Goal: Contribute content: Contribute content

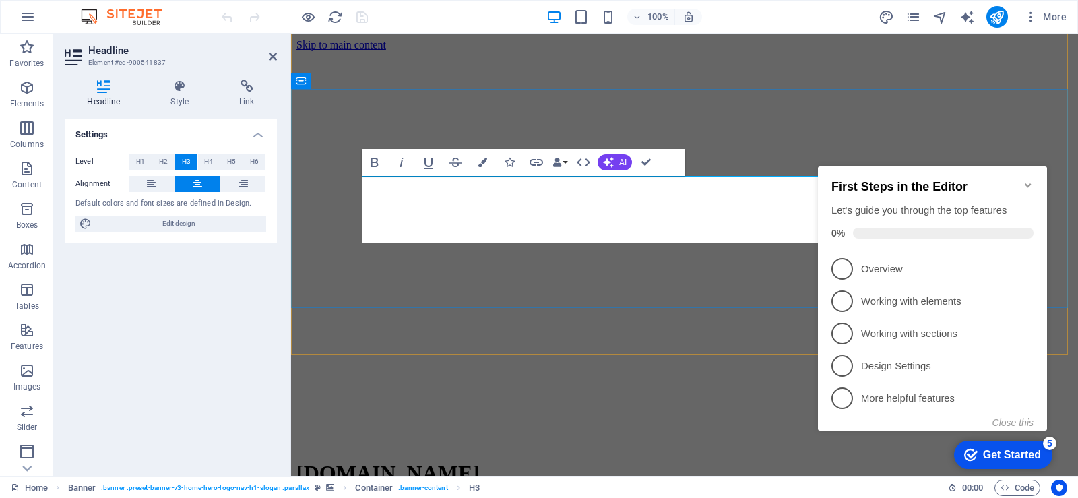
click at [1029, 183] on icon "Minimize checklist" at bounding box center [1028, 185] width 6 height 4
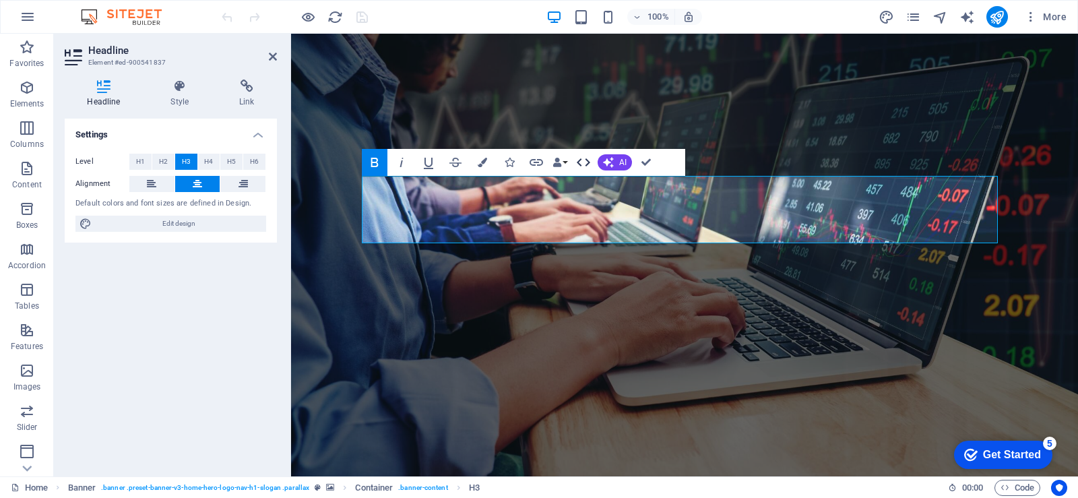
click at [582, 161] on icon "button" at bounding box center [583, 162] width 16 height 16
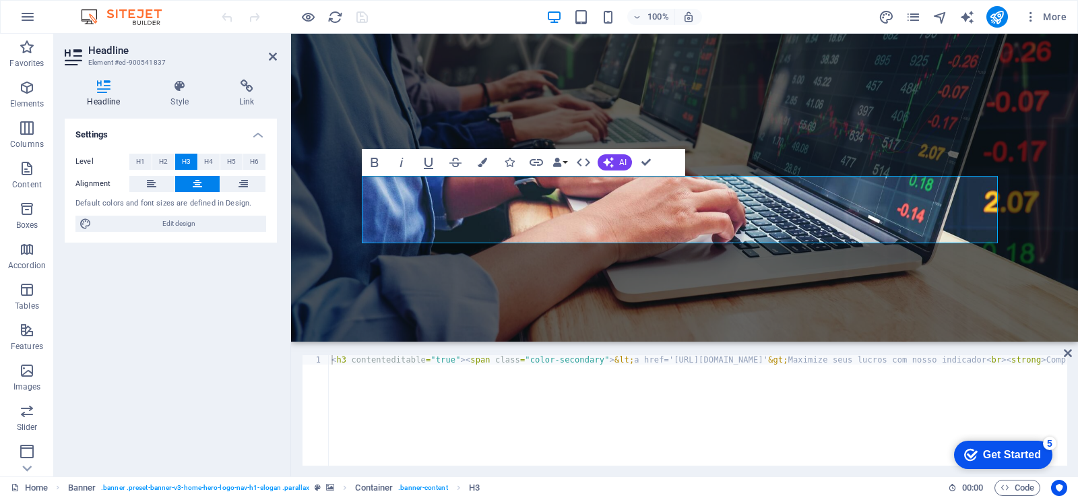
scroll to position [596, 5]
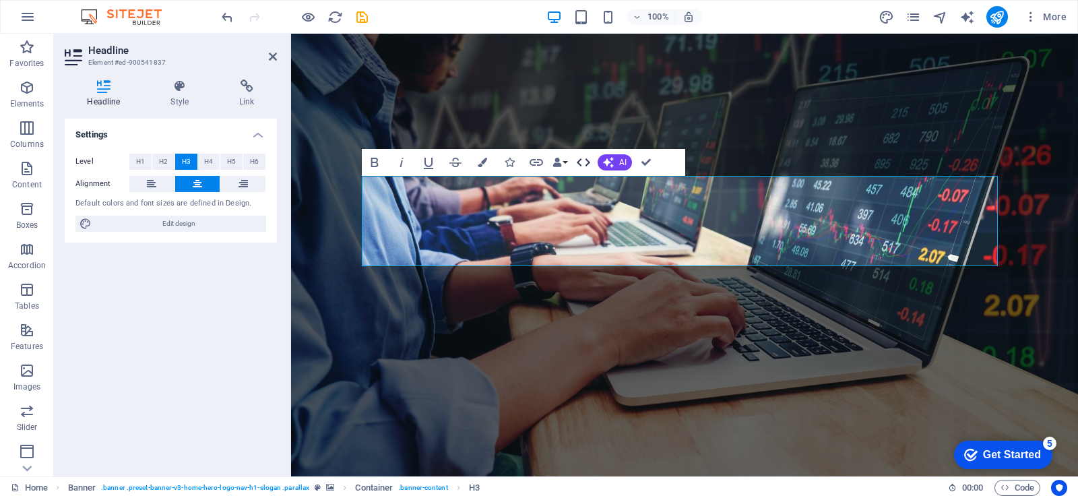
click at [578, 161] on icon "button" at bounding box center [583, 162] width 13 height 8
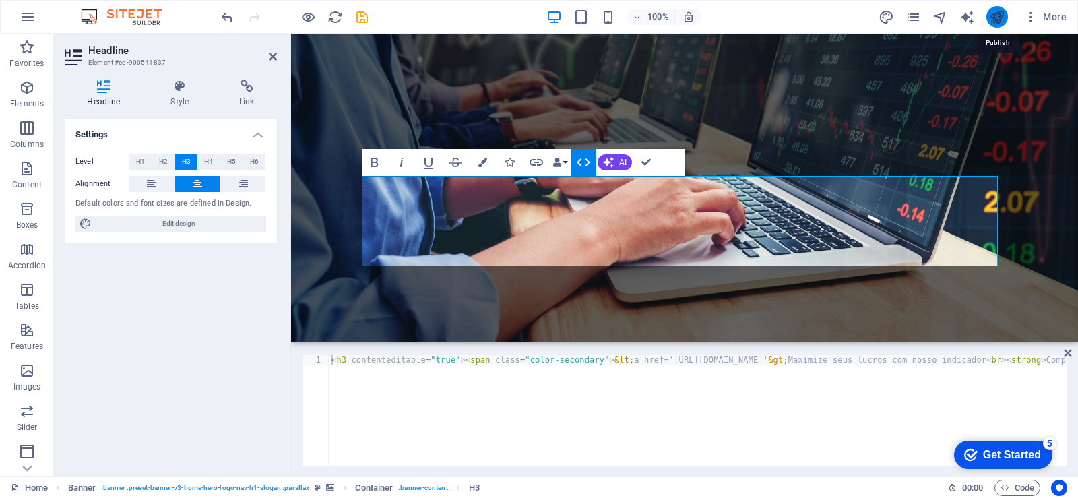
click at [1001, 15] on icon "publish" at bounding box center [996, 16] width 15 height 15
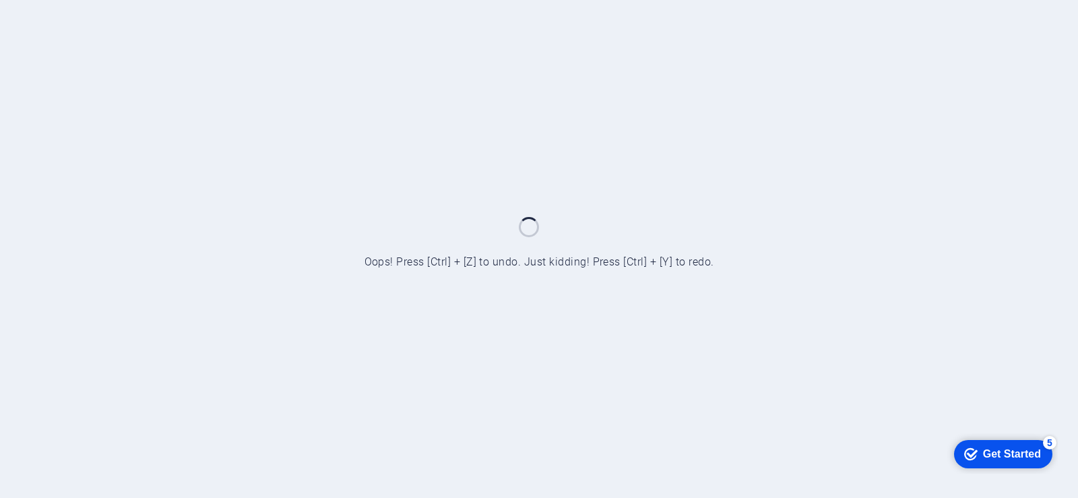
click at [749, 106] on div at bounding box center [539, 249] width 1078 height 498
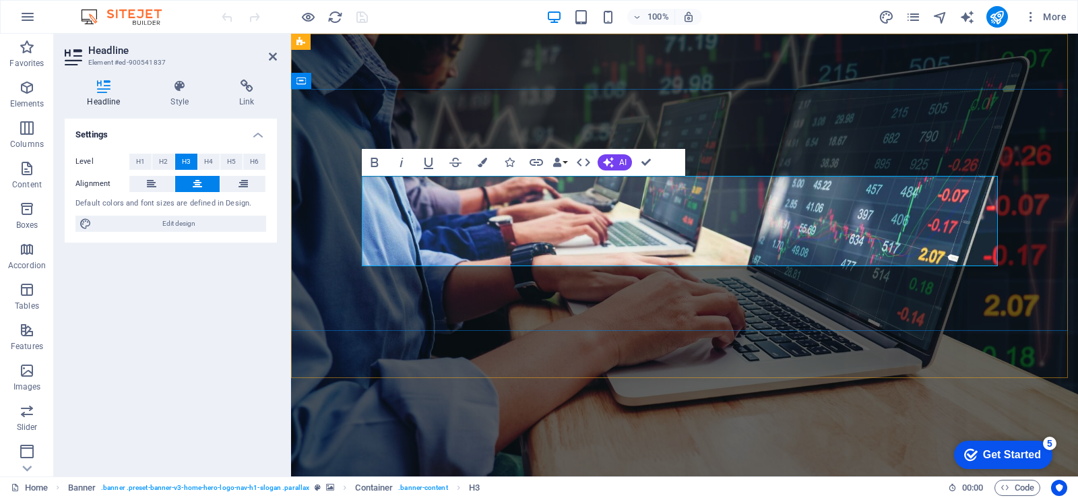
copy span "<a href='[URL][DOMAIN_NAME]'>"
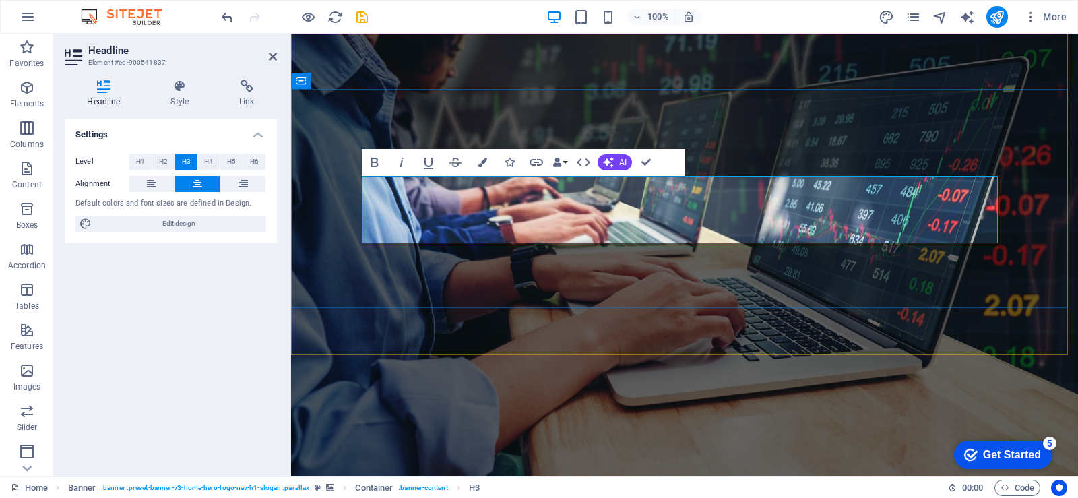
click at [532, 162] on icon "button" at bounding box center [536, 162] width 16 height 16
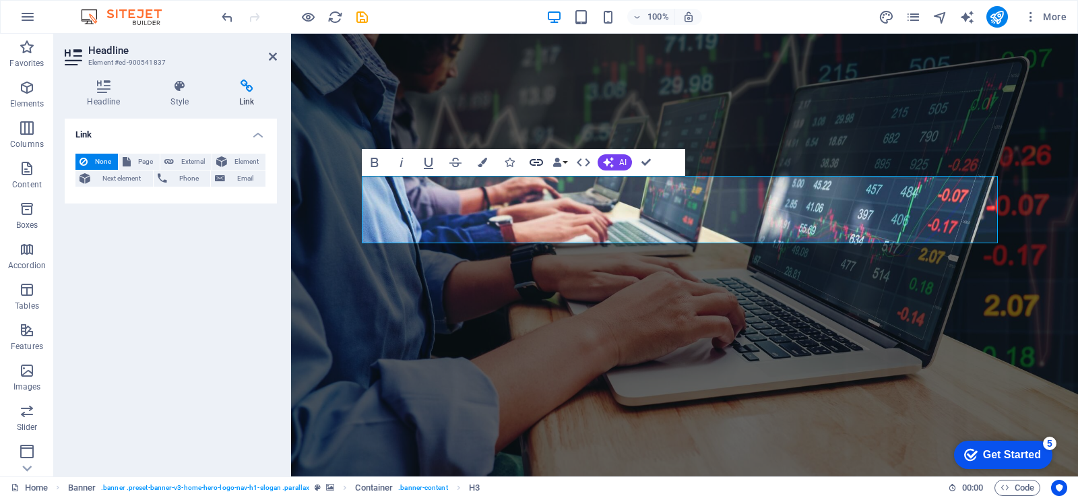
click at [532, 162] on icon "button" at bounding box center [536, 162] width 16 height 16
click at [191, 160] on span "External" at bounding box center [193, 162] width 30 height 16
select select "blank"
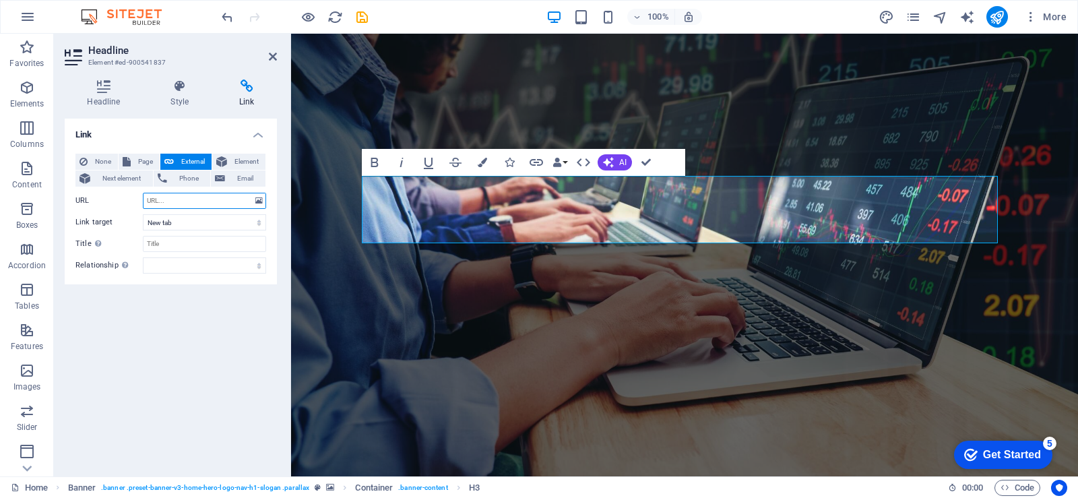
paste input "<a href='[URL][DOMAIN_NAME]'>"
type input "<a href='[URL][DOMAIN_NAME]'>"
click at [183, 243] on input "Title Additional link description, should not be the same as the link text. The…" at bounding box center [204, 244] width 123 height 16
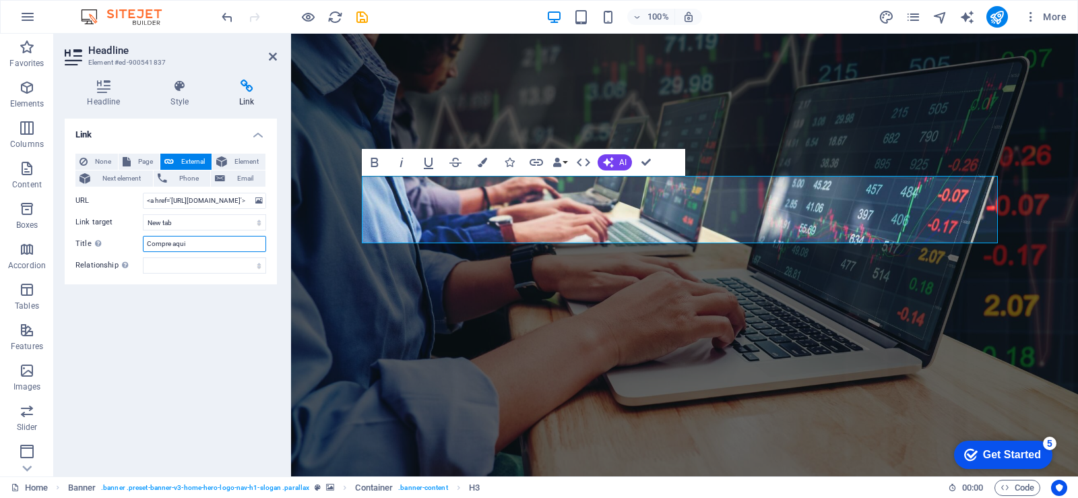
type input "Compre aqui"
click at [249, 100] on h4 "Link" at bounding box center [247, 94] width 60 height 28
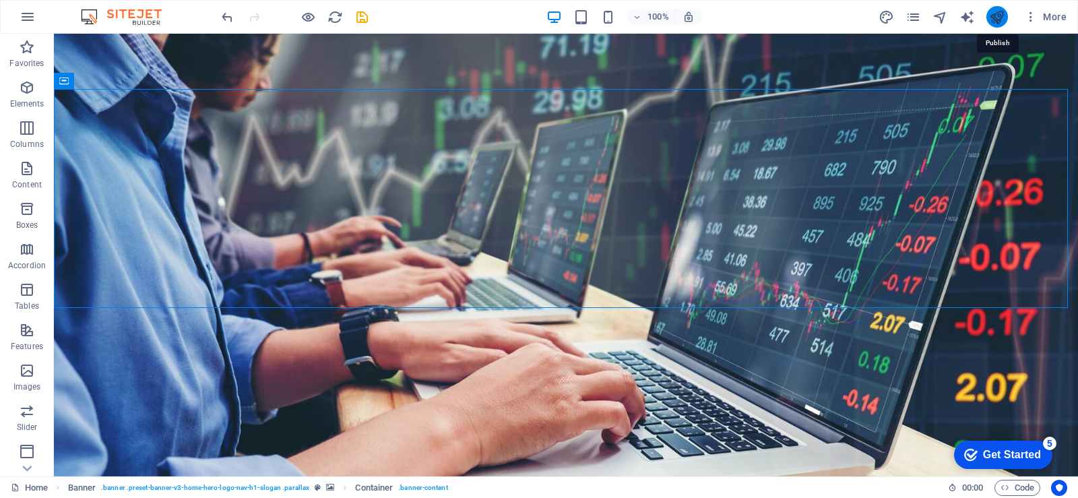
click at [1003, 10] on icon "publish" at bounding box center [996, 16] width 15 height 15
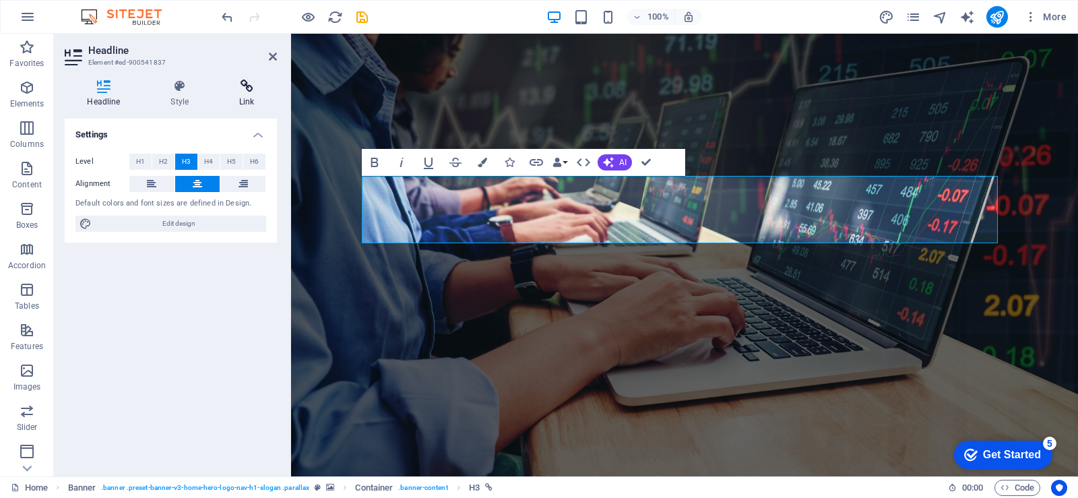
click at [250, 96] on h4 "Link" at bounding box center [247, 94] width 60 height 28
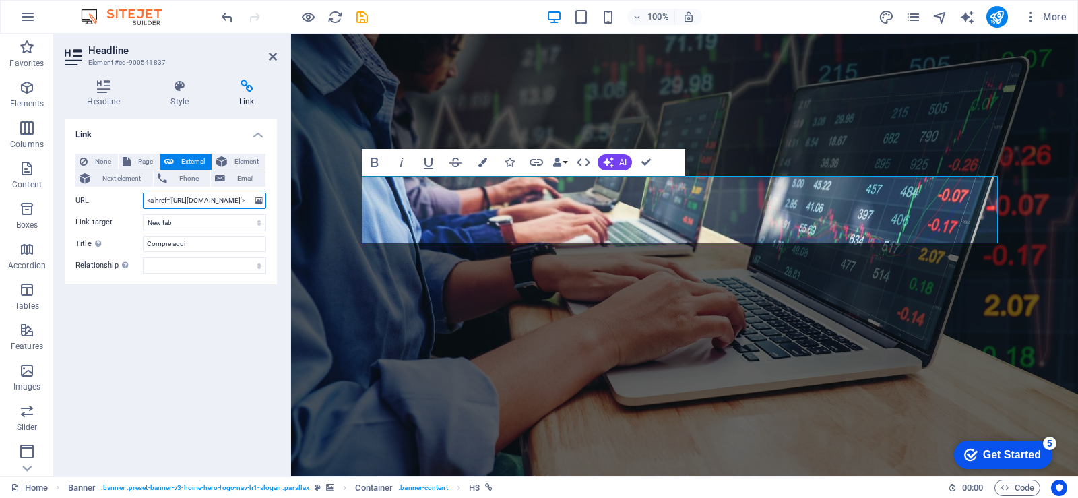
click at [181, 205] on input "<a href='[URL][DOMAIN_NAME]'>" at bounding box center [204, 201] width 123 height 16
type input "[URL][DOMAIN_NAME]"
click at [200, 201] on input "[URL][DOMAIN_NAME]" at bounding box center [204, 201] width 123 height 16
click at [197, 250] on input "Compre aqui" at bounding box center [204, 244] width 123 height 16
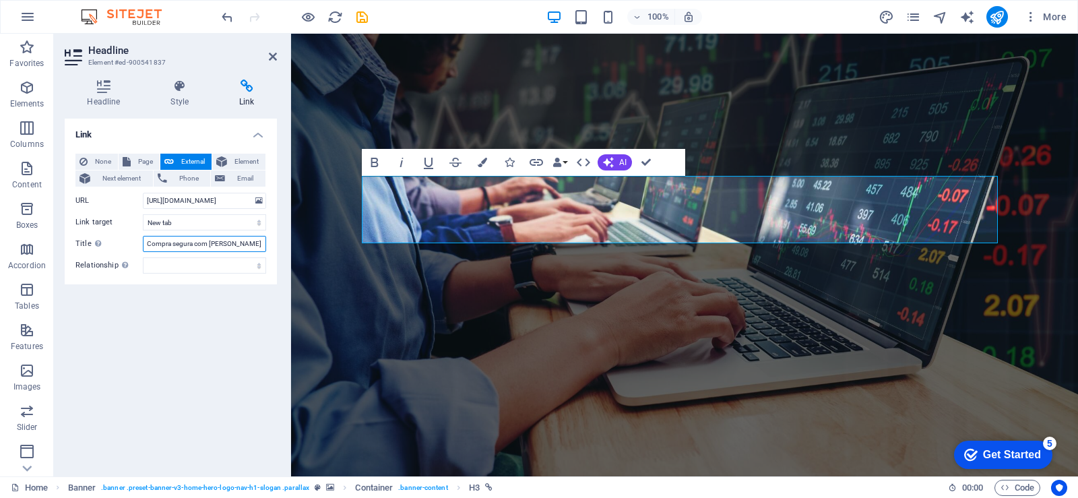
scroll to position [0, 0]
type input "Compra segura com Kirvano ScriptOn"
click at [203, 286] on div "Link None Page External Element Next element Phone Email Page Home Subpage Lega…" at bounding box center [171, 292] width 212 height 347
click at [198, 224] on select "New tab Same tab Overlay" at bounding box center [204, 222] width 123 height 16
select select "overlay"
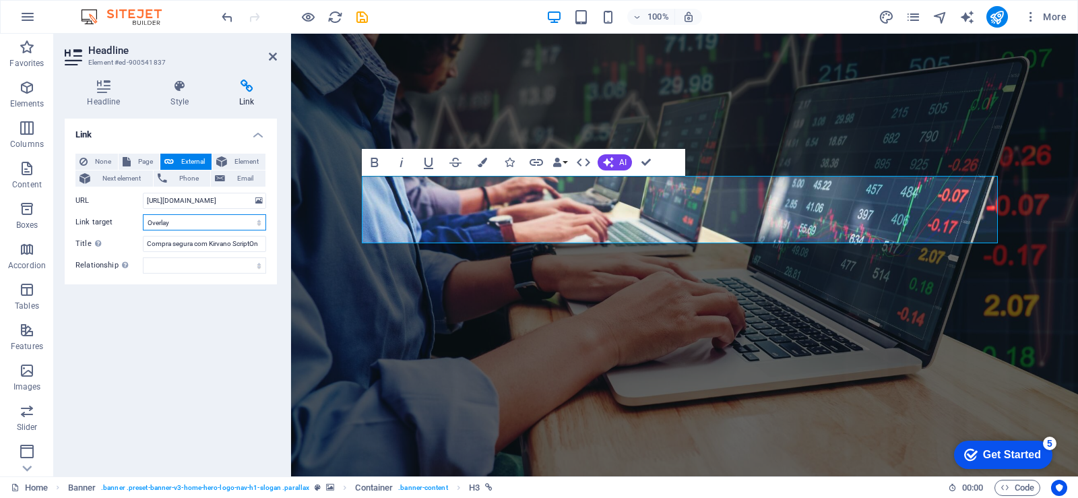
click at [143, 214] on select "New tab Same tab Overlay" at bounding box center [204, 222] width 123 height 16
click at [998, 13] on icon "publish" at bounding box center [996, 16] width 15 height 15
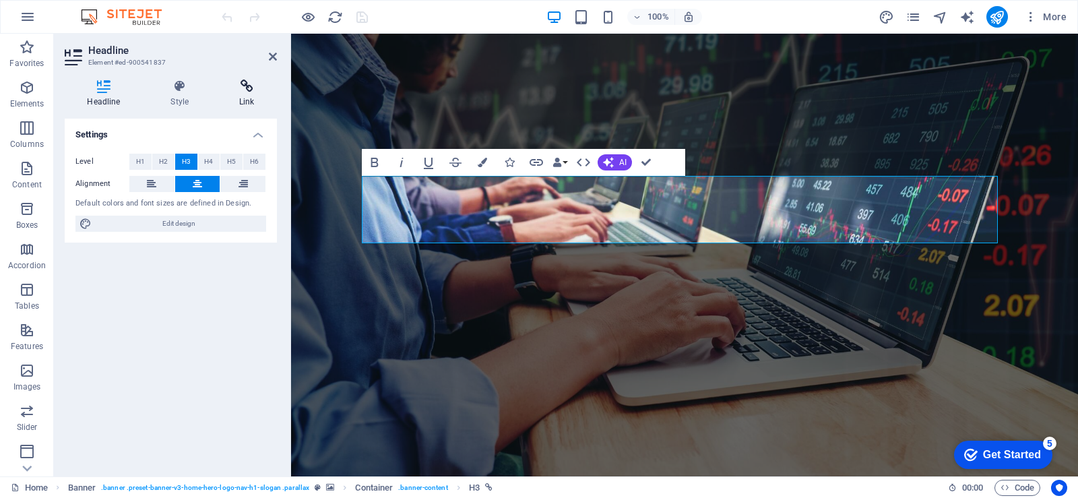
click at [253, 102] on h4 "Link" at bounding box center [247, 94] width 60 height 28
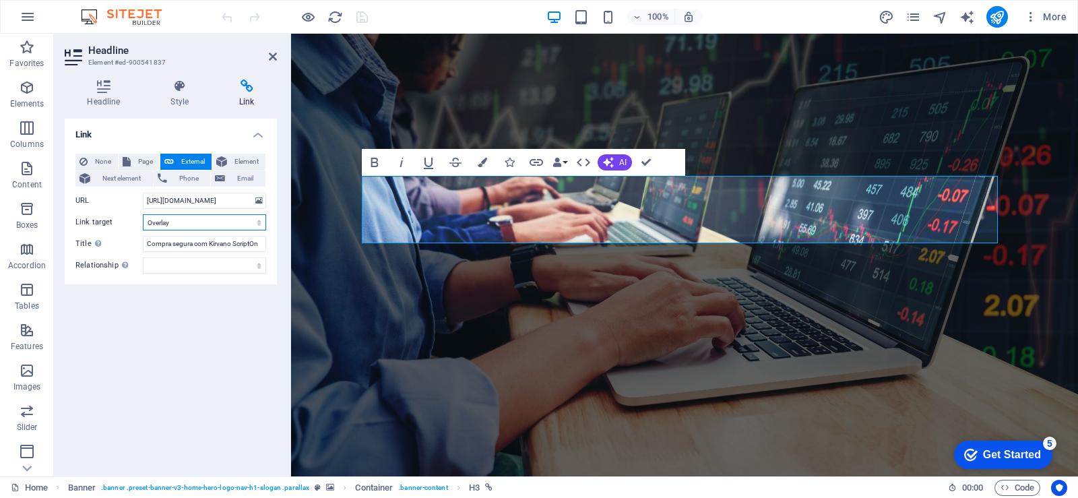
click at [181, 224] on select "New tab Same tab Overlay" at bounding box center [204, 222] width 123 height 16
select select "blank"
click at [143, 214] on select "New tab Same tab Overlay" at bounding box center [204, 222] width 123 height 16
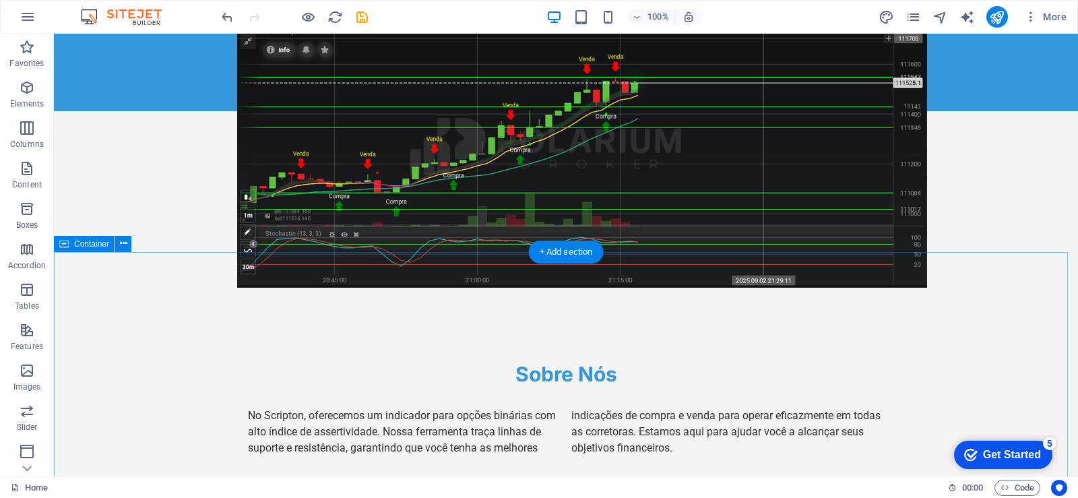
scroll to position [876, 0]
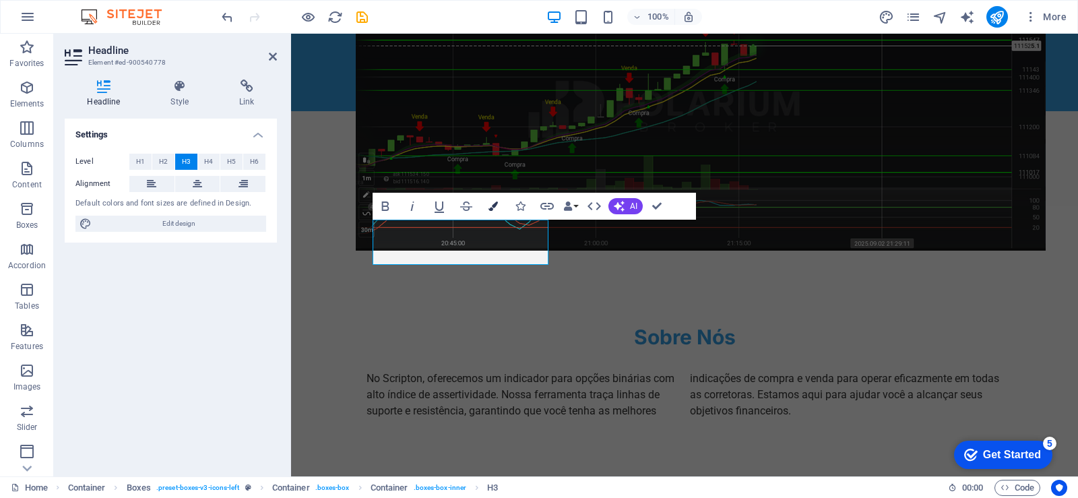
click at [495, 210] on icon "button" at bounding box center [493, 205] width 9 height 9
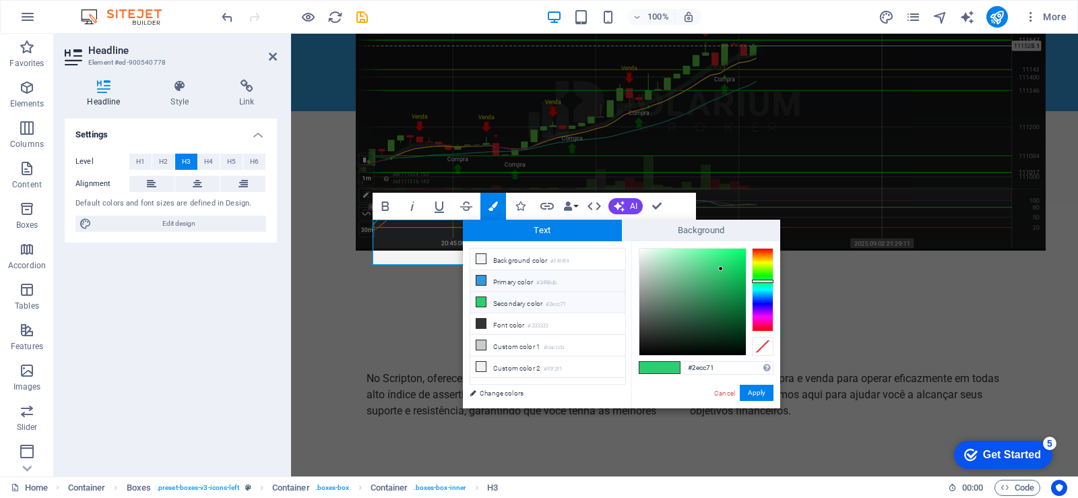
click at [485, 278] on icon at bounding box center [480, 280] width 9 height 9
type input "#3498db"
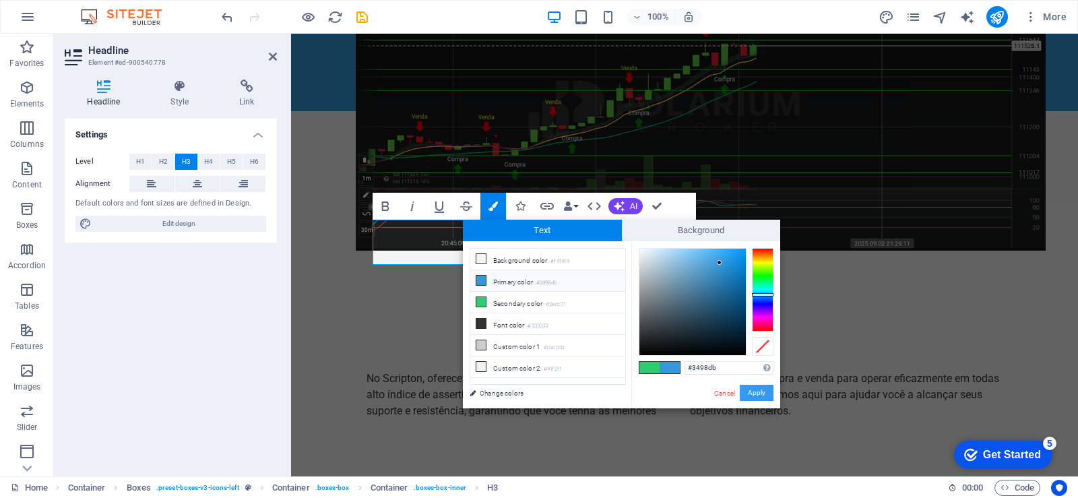
click at [758, 393] on button "Apply" at bounding box center [757, 393] width 34 height 16
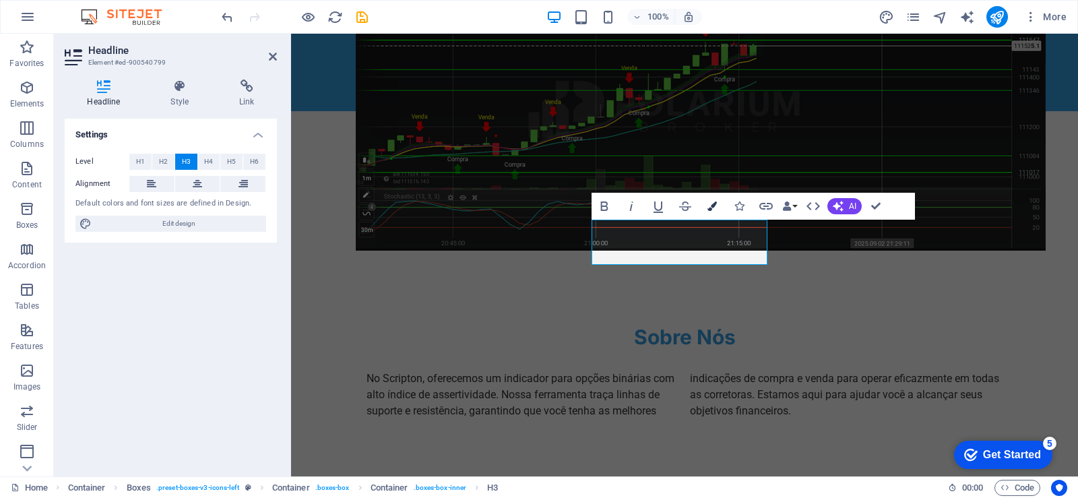
click at [710, 208] on icon "button" at bounding box center [712, 205] width 9 height 9
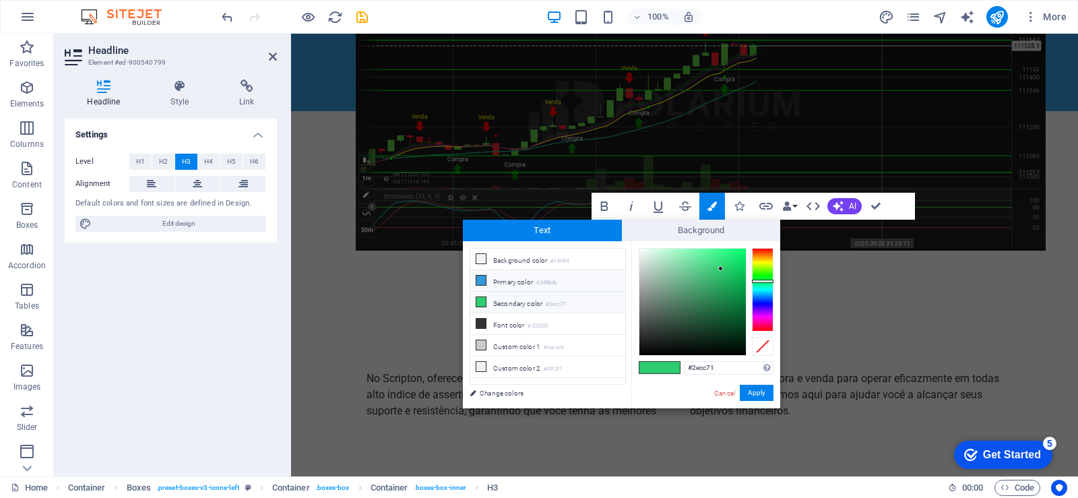
click at [502, 284] on li "Primary color #3498db" at bounding box center [547, 281] width 155 height 22
type input "#3498db"
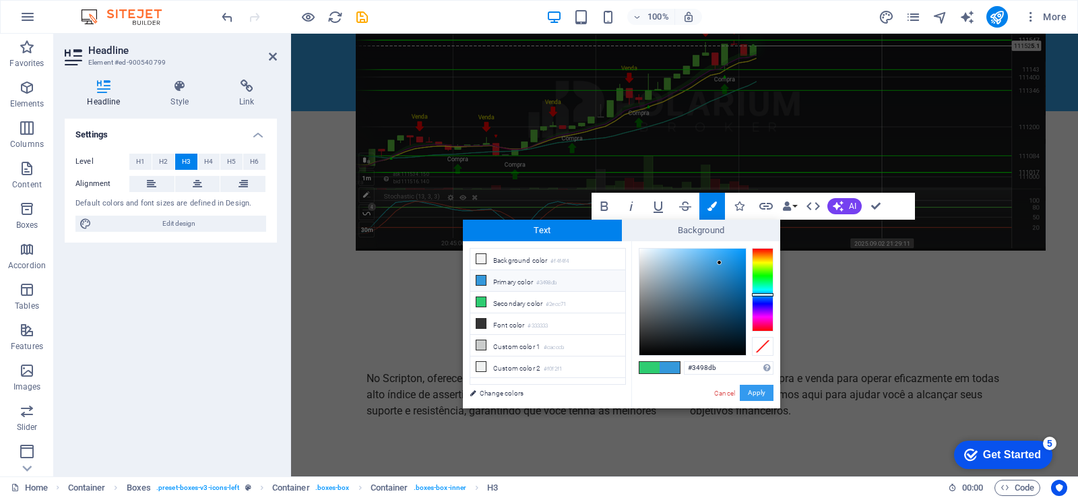
click at [759, 394] on button "Apply" at bounding box center [757, 393] width 34 height 16
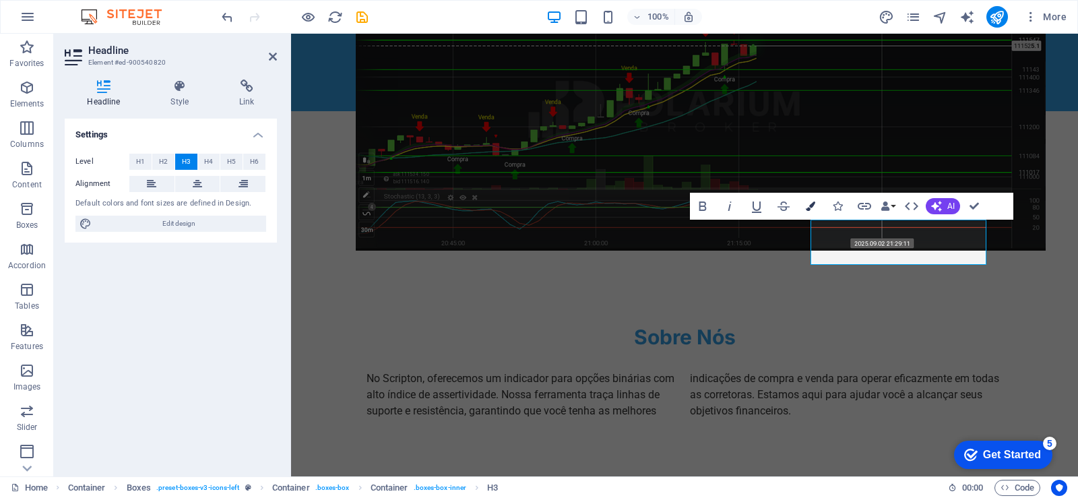
click at [805, 209] on button "Colors" at bounding box center [811, 206] width 26 height 27
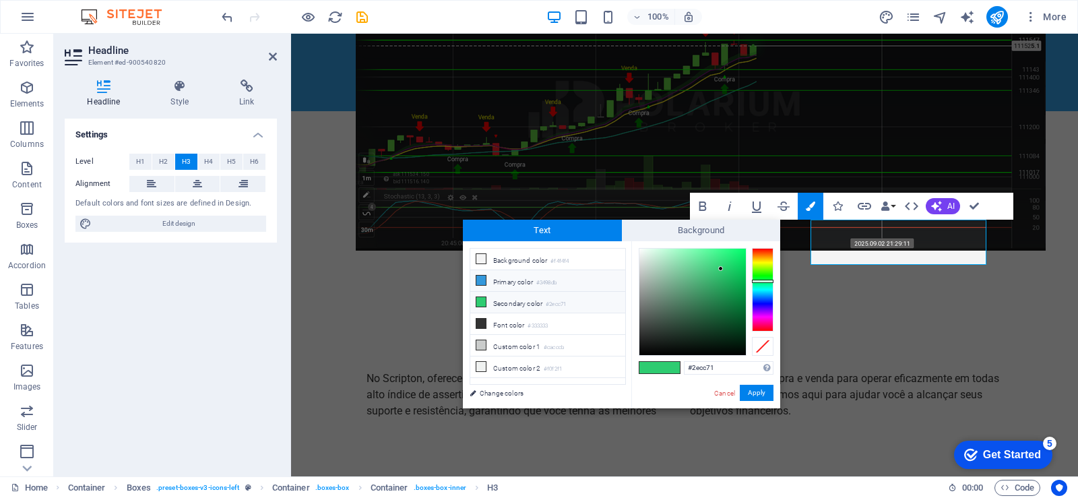
click at [507, 278] on li "Primary color #3498db" at bounding box center [547, 281] width 155 height 22
type input "#3498db"
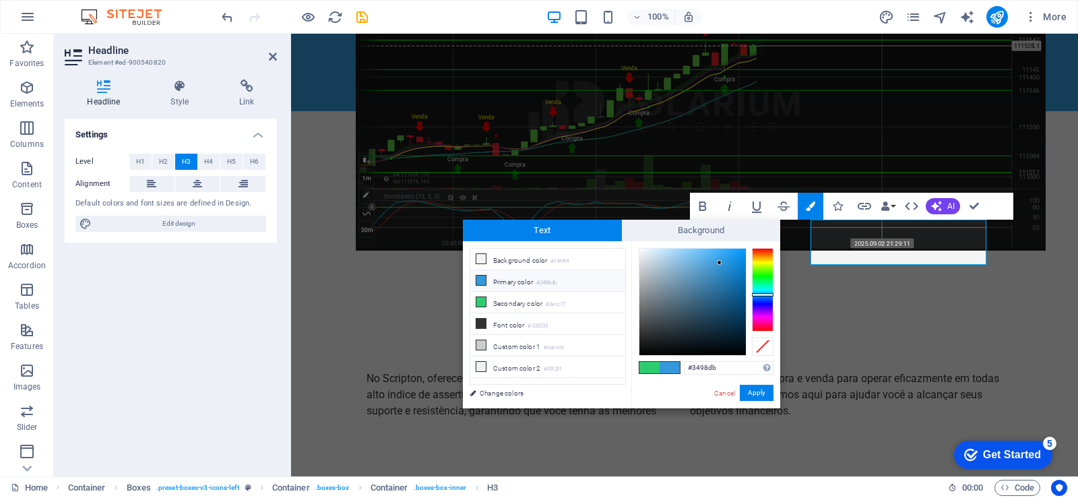
click at [507, 278] on li "Primary color #3498db" at bounding box center [547, 281] width 155 height 22
drag, startPoint x: 755, startPoint y: 397, endPoint x: 464, endPoint y: 361, distance: 293.3
click at [755, 397] on button "Apply" at bounding box center [757, 393] width 34 height 16
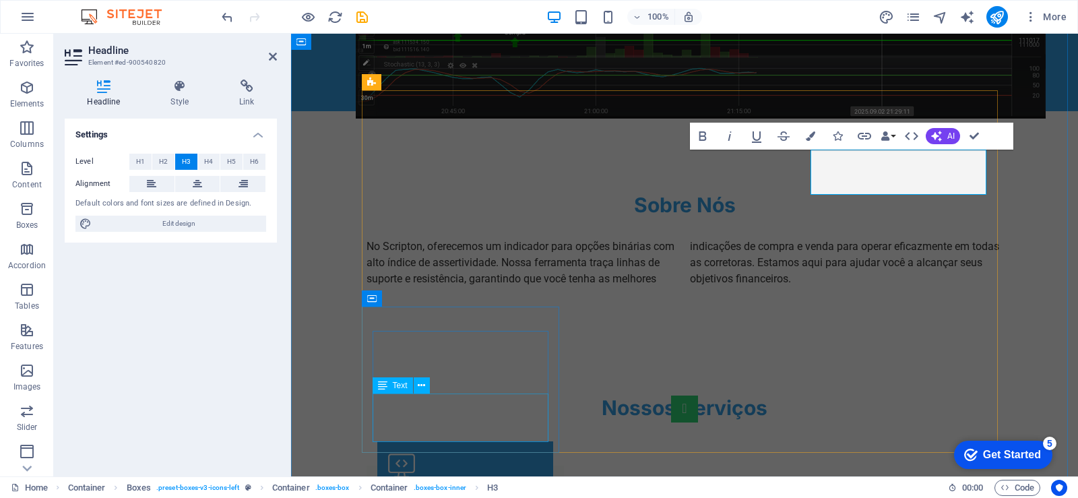
scroll to position [1011, 0]
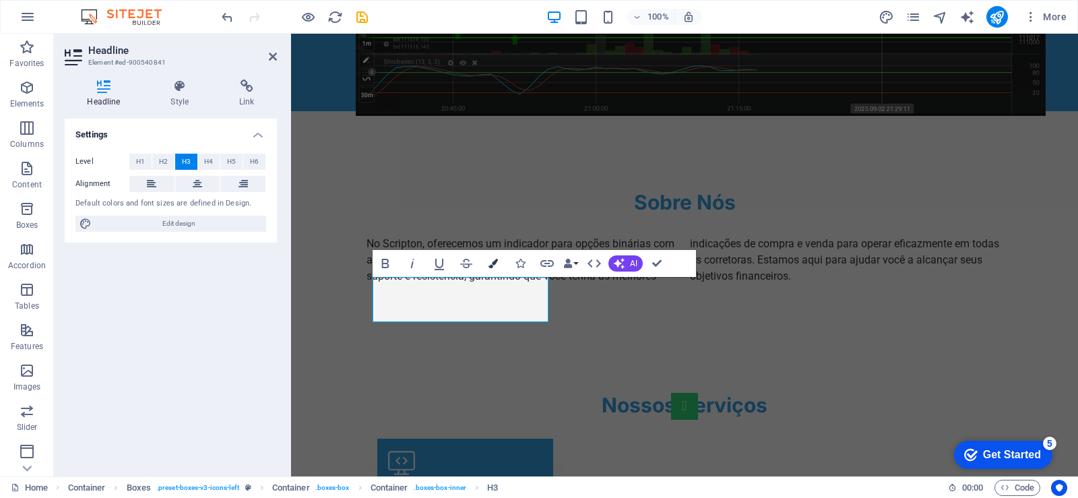
click at [489, 264] on icon "button" at bounding box center [493, 263] width 9 height 9
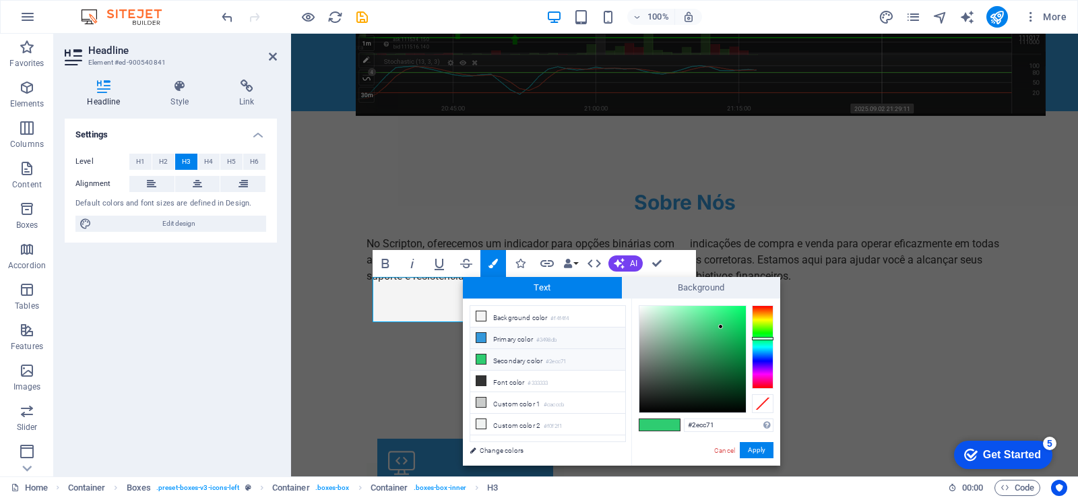
click at [487, 337] on li "Primary color #3498db" at bounding box center [547, 338] width 155 height 22
type input "#3498db"
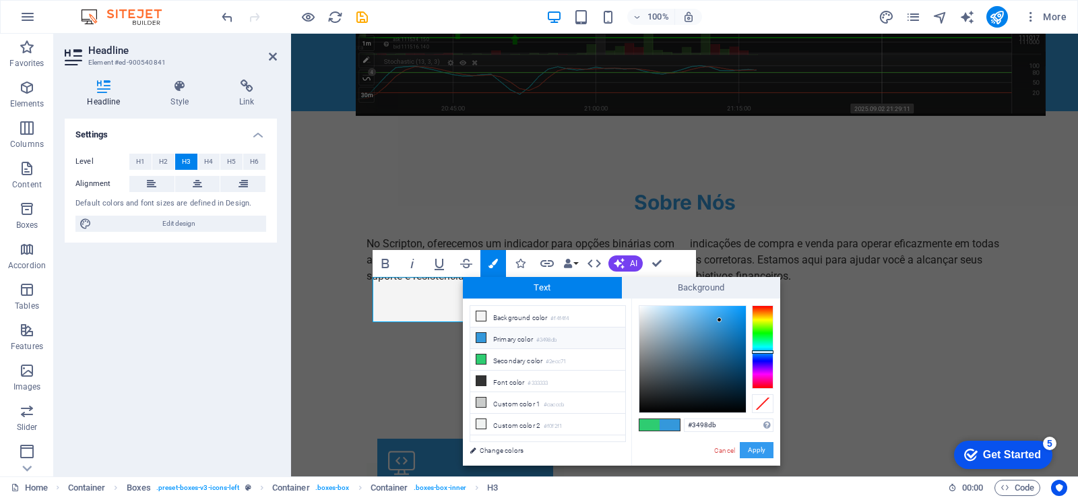
click at [756, 453] on button "Apply" at bounding box center [757, 450] width 34 height 16
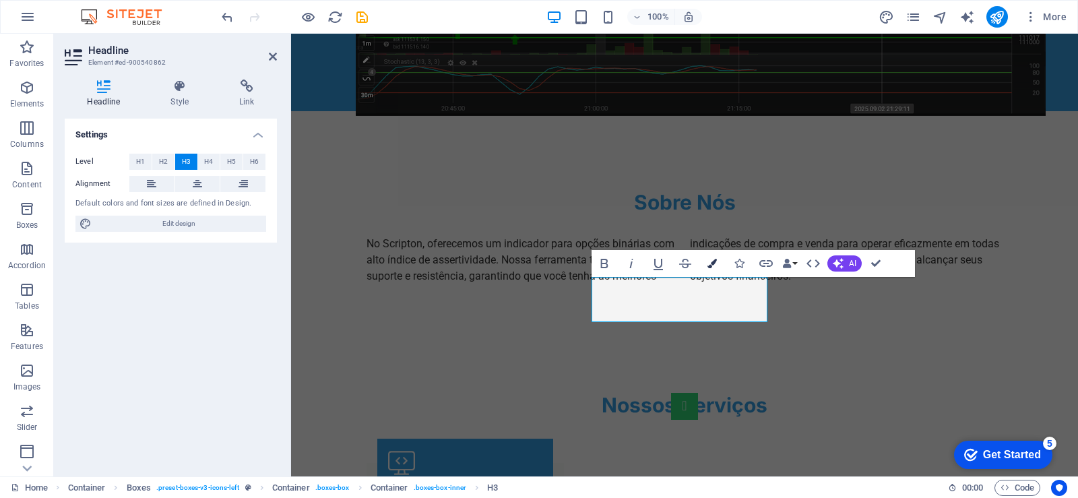
click at [712, 261] on icon "button" at bounding box center [712, 263] width 9 height 9
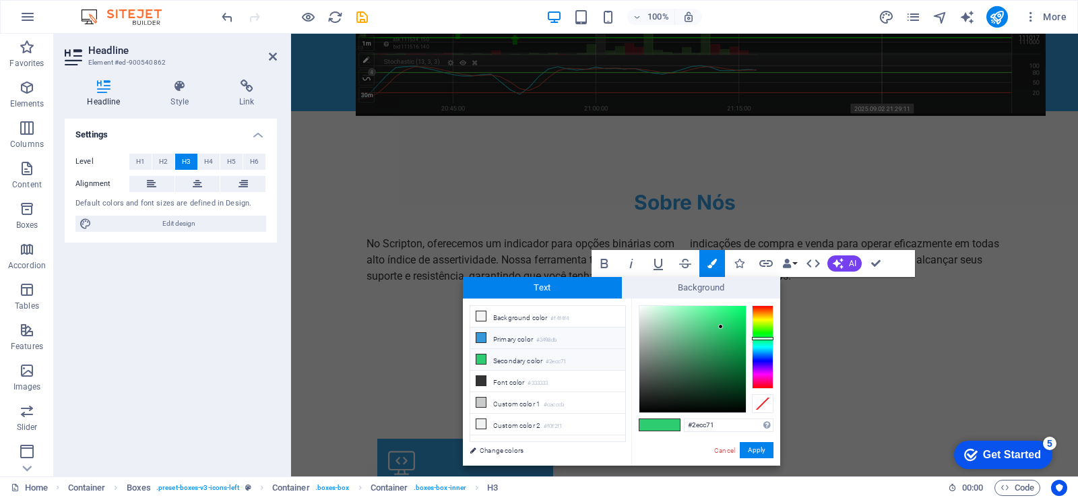
click at [496, 334] on li "Primary color #3498db" at bounding box center [547, 338] width 155 height 22
type input "#3498db"
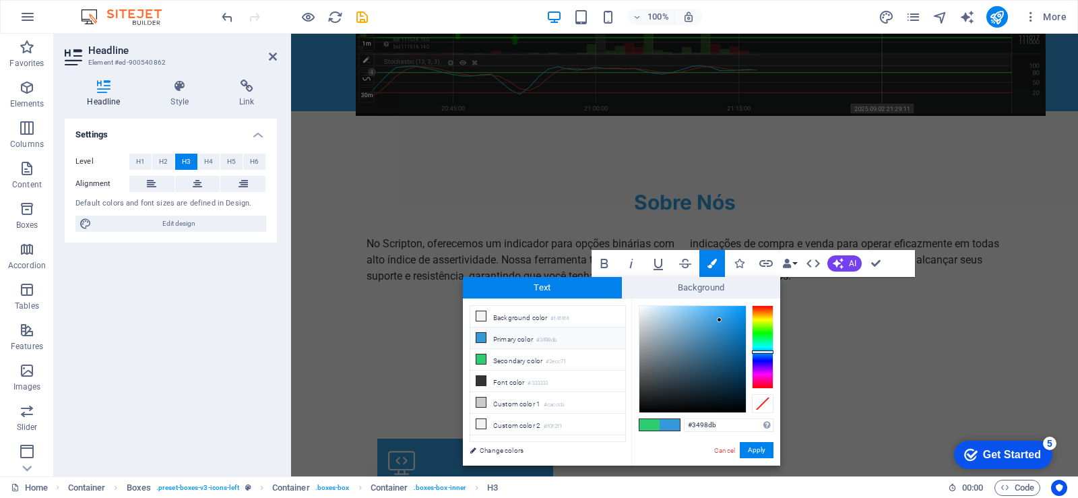
click at [496, 334] on li "Primary color #3498db" at bounding box center [547, 338] width 155 height 22
drag, startPoint x: 759, startPoint y: 443, endPoint x: 588, endPoint y: 338, distance: 200.9
click at [759, 443] on button "Apply" at bounding box center [757, 450] width 34 height 16
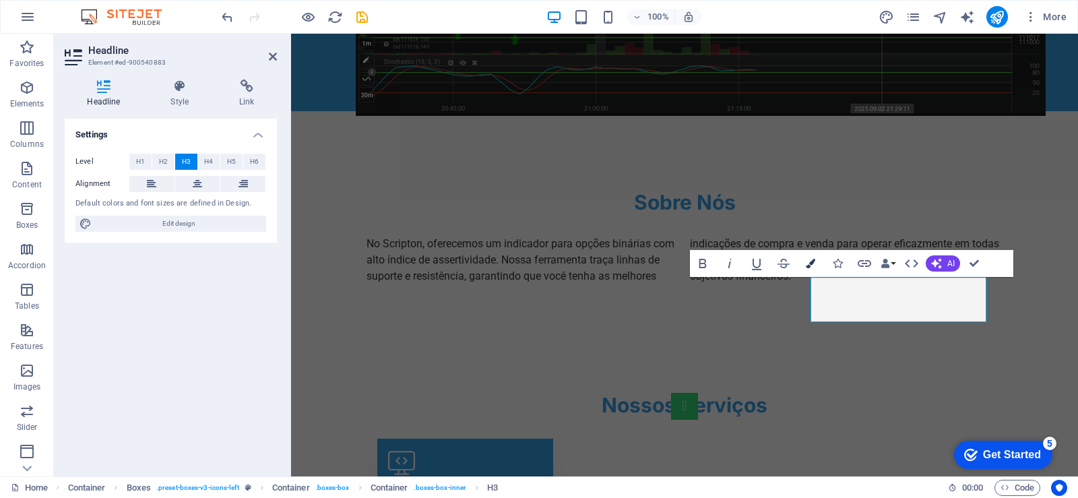
click at [801, 262] on button "Colors" at bounding box center [811, 263] width 26 height 27
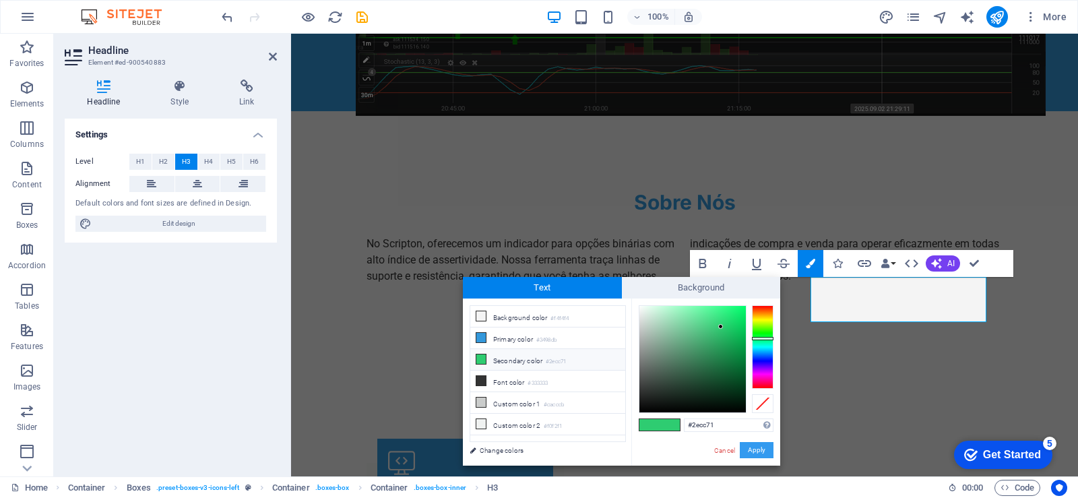
click at [755, 446] on button "Apply" at bounding box center [757, 450] width 34 height 16
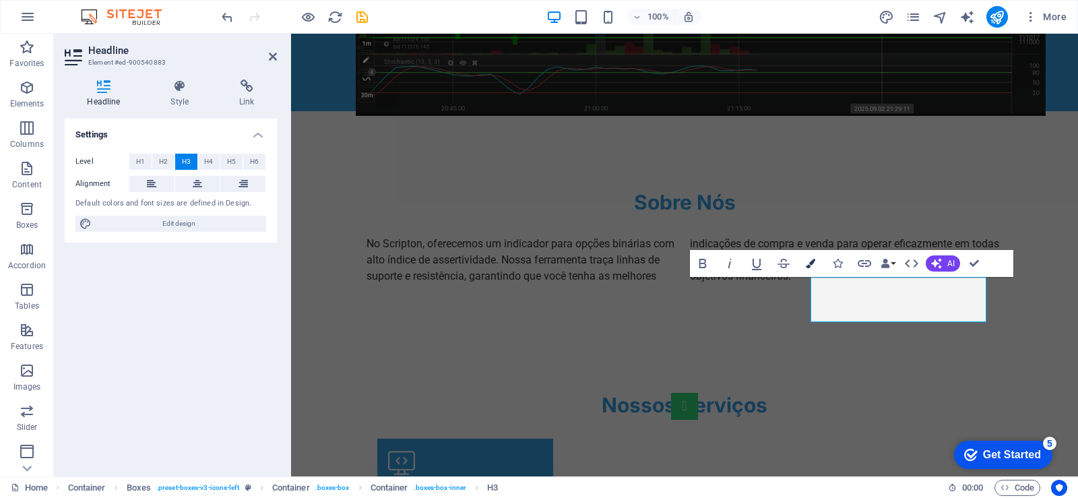
click at [807, 266] on icon "button" at bounding box center [810, 263] width 9 height 9
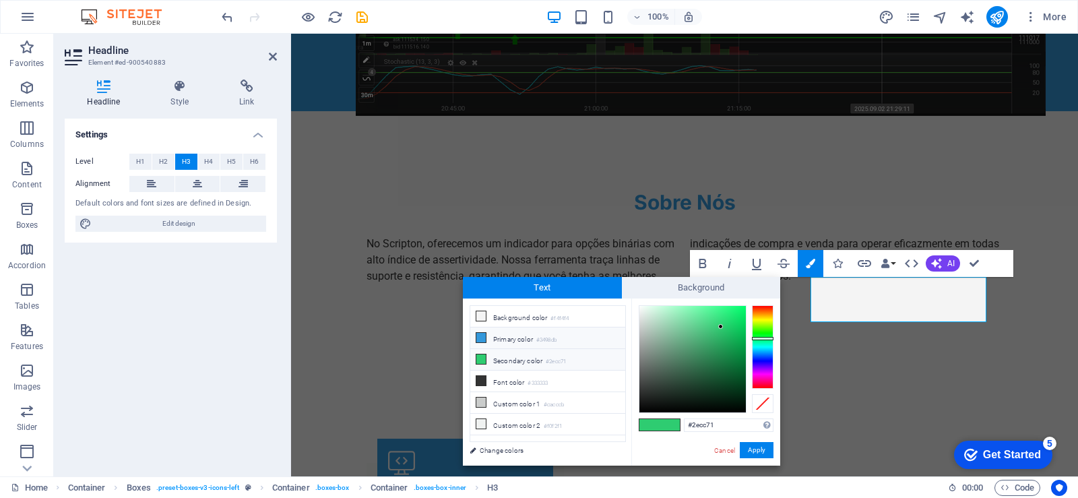
click at [511, 335] on li "Primary color #3498db" at bounding box center [547, 338] width 155 height 22
type input "#3498db"
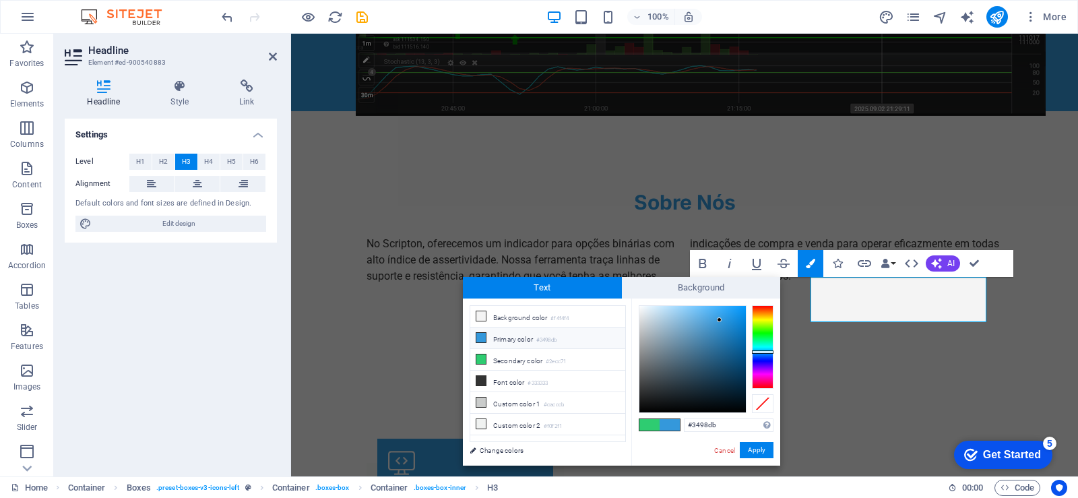
click at [485, 339] on icon at bounding box center [480, 337] width 9 height 9
click at [756, 449] on button "Apply" at bounding box center [757, 450] width 34 height 16
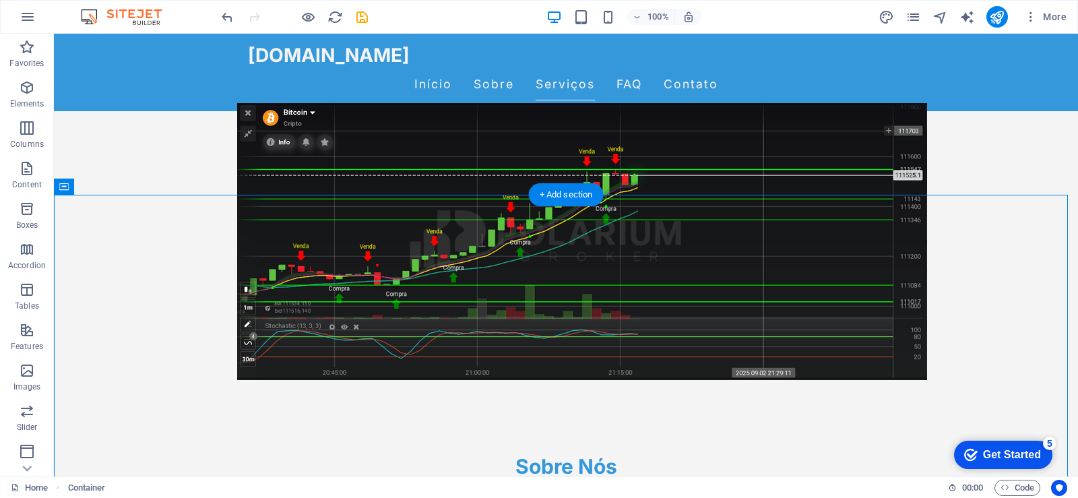
scroll to position [741, 0]
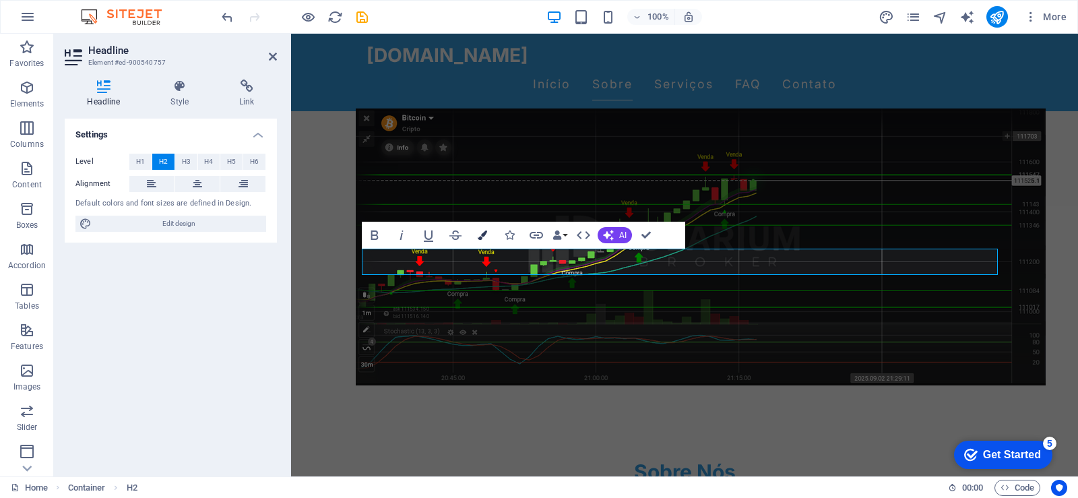
click at [485, 239] on icon "button" at bounding box center [482, 234] width 9 height 9
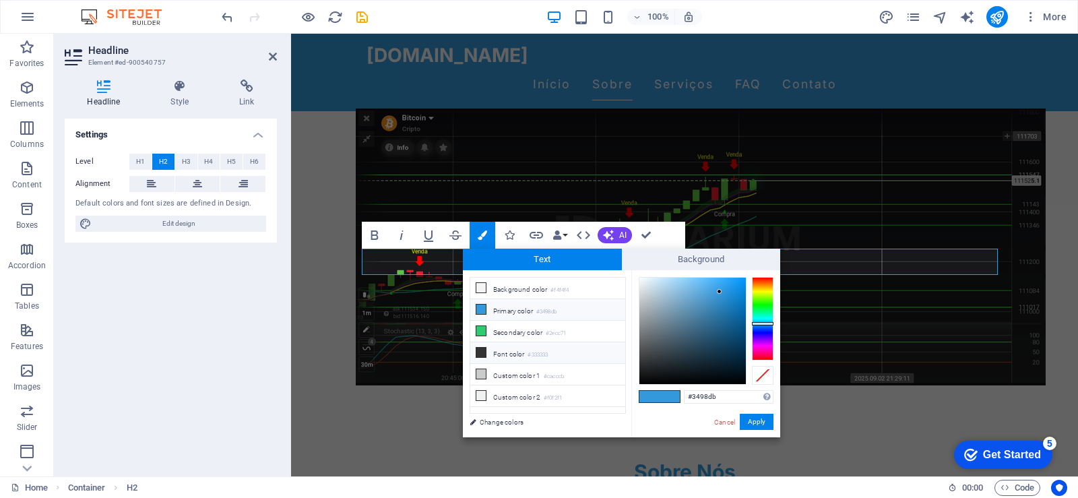
click at [482, 352] on icon at bounding box center [480, 352] width 9 height 9
type input "#333333"
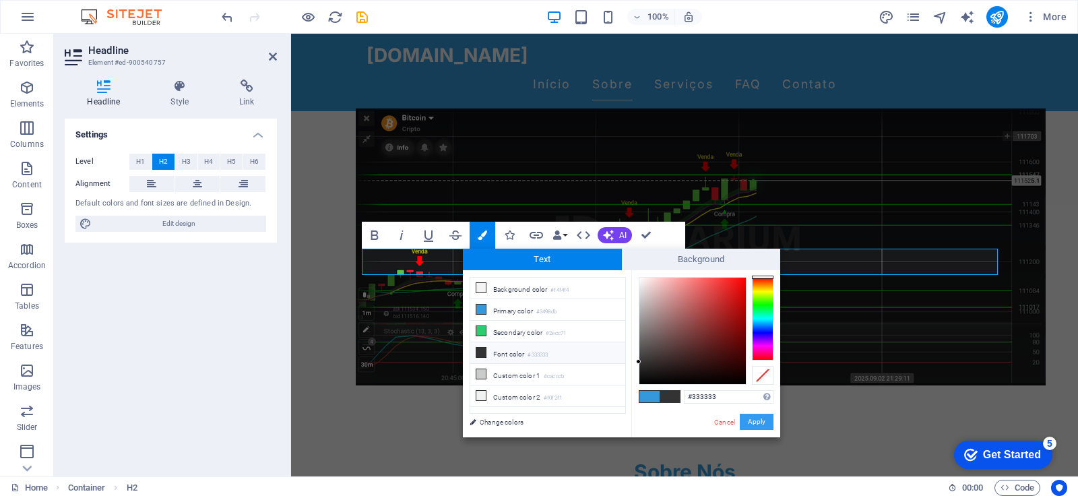
click at [764, 416] on button "Apply" at bounding box center [757, 422] width 34 height 16
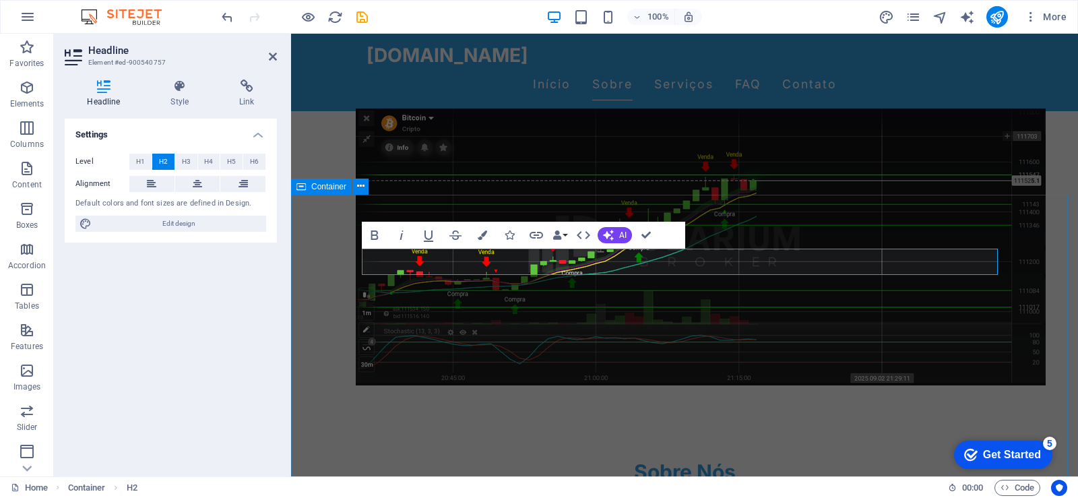
click at [844, 405] on div "Sobre Nós No Scripton, oferecemos um indicador para opções binárias com alto ín…" at bounding box center [684, 506] width 787 height 203
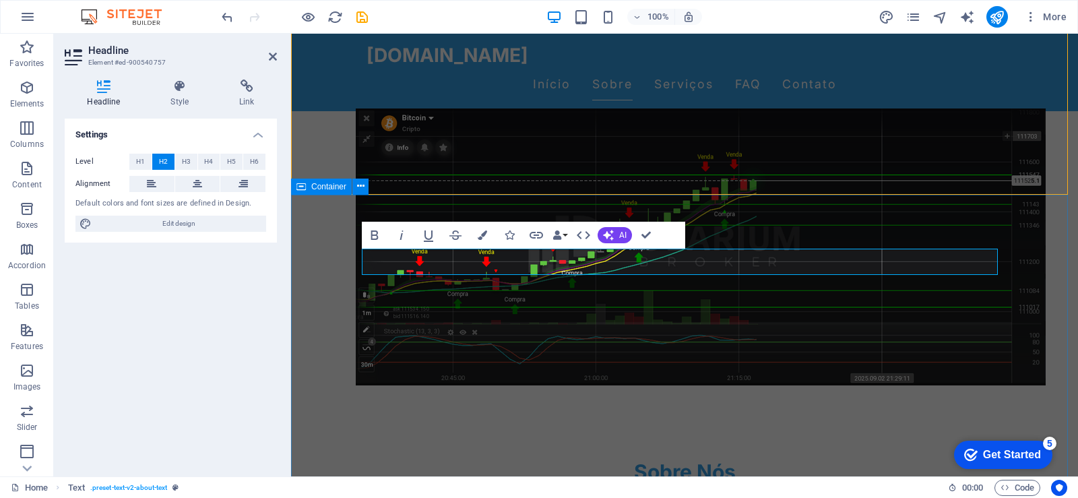
scroll to position [472, 0]
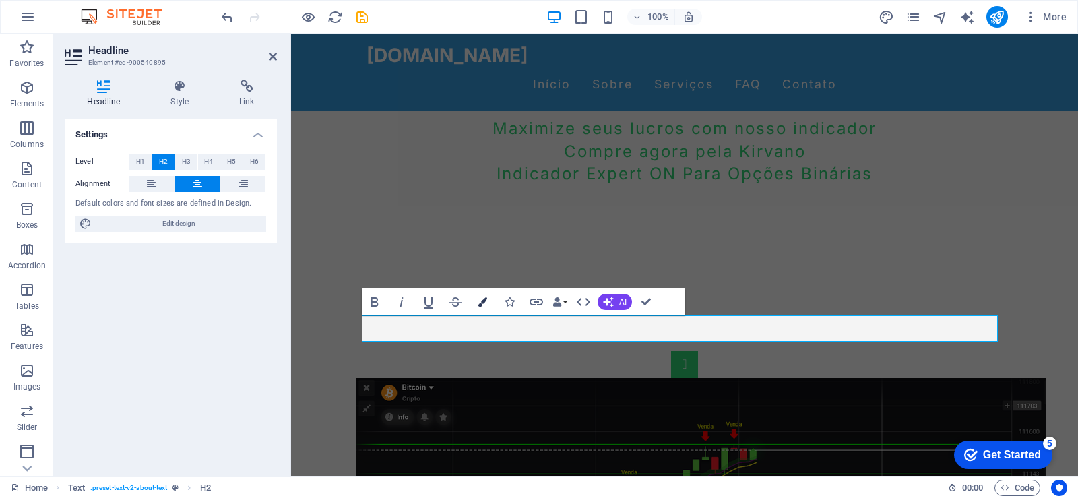
click at [481, 307] on button "Colors" at bounding box center [483, 301] width 26 height 27
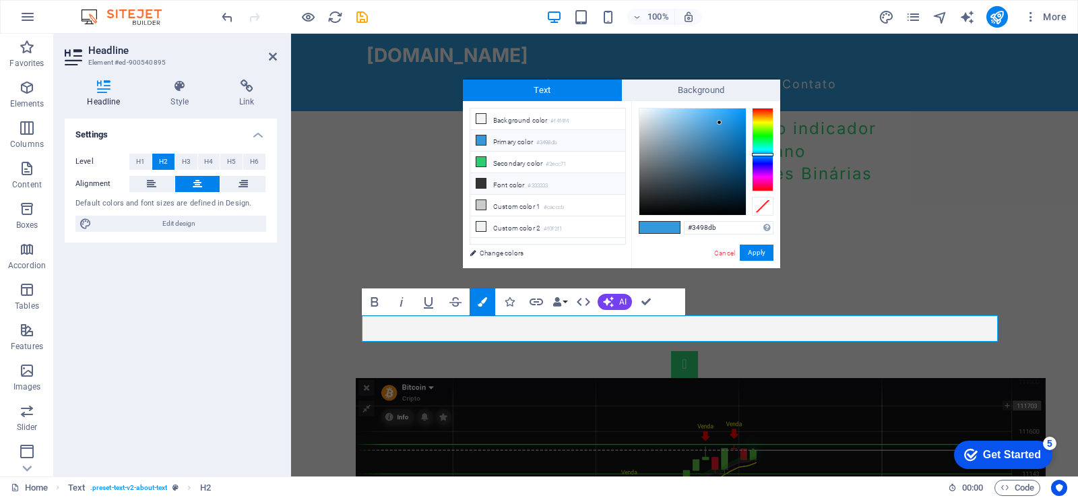
click at [483, 183] on icon at bounding box center [480, 183] width 9 height 9
type input "#333333"
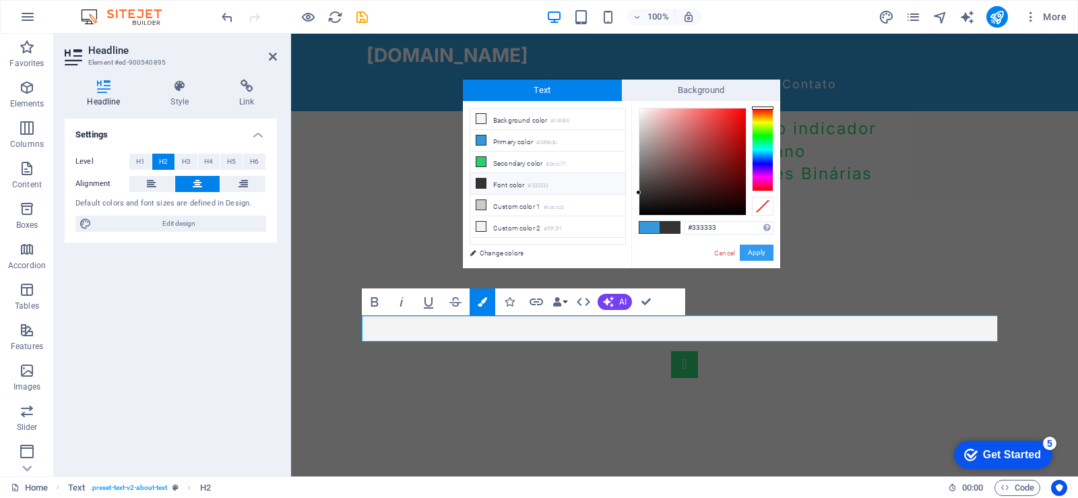
click at [748, 254] on button "Apply" at bounding box center [757, 253] width 34 height 16
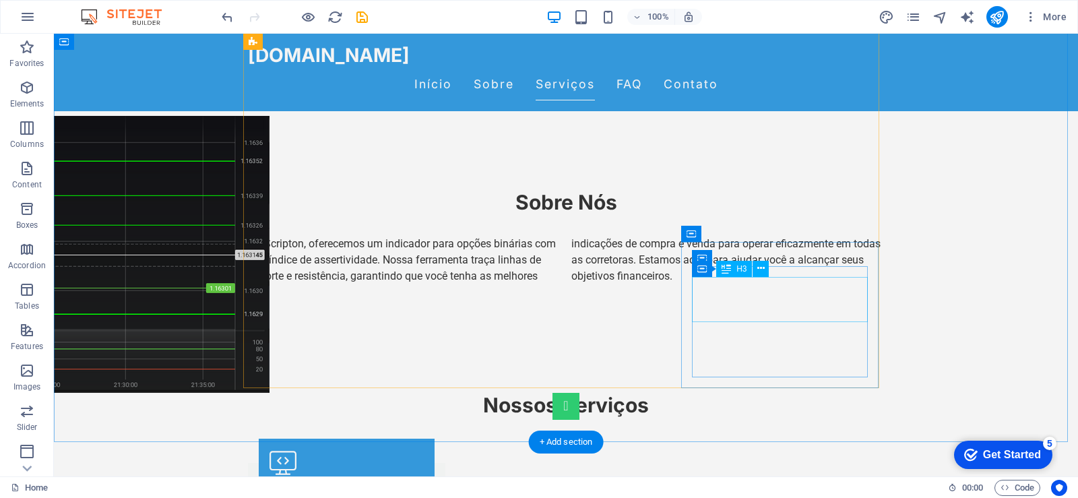
scroll to position [1213, 0]
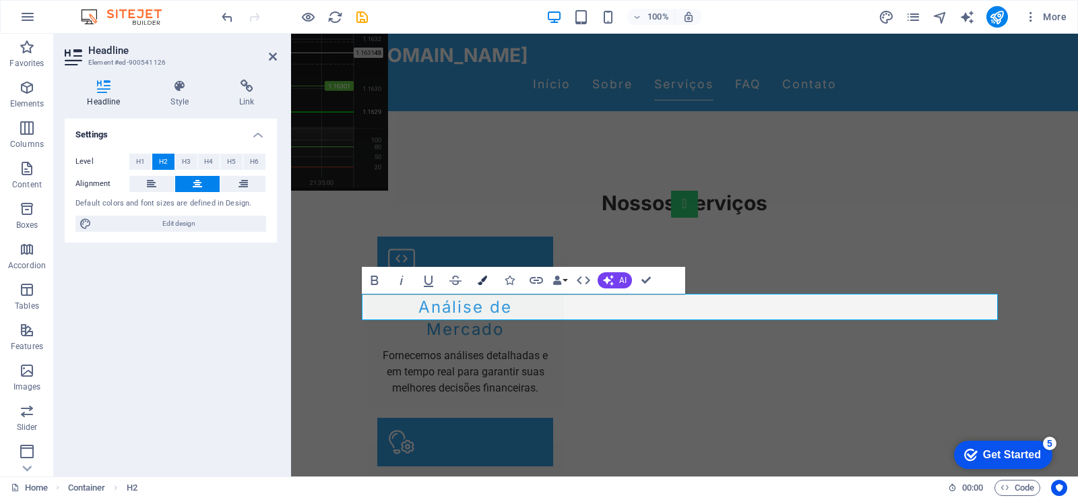
click at [481, 284] on icon "button" at bounding box center [482, 280] width 9 height 9
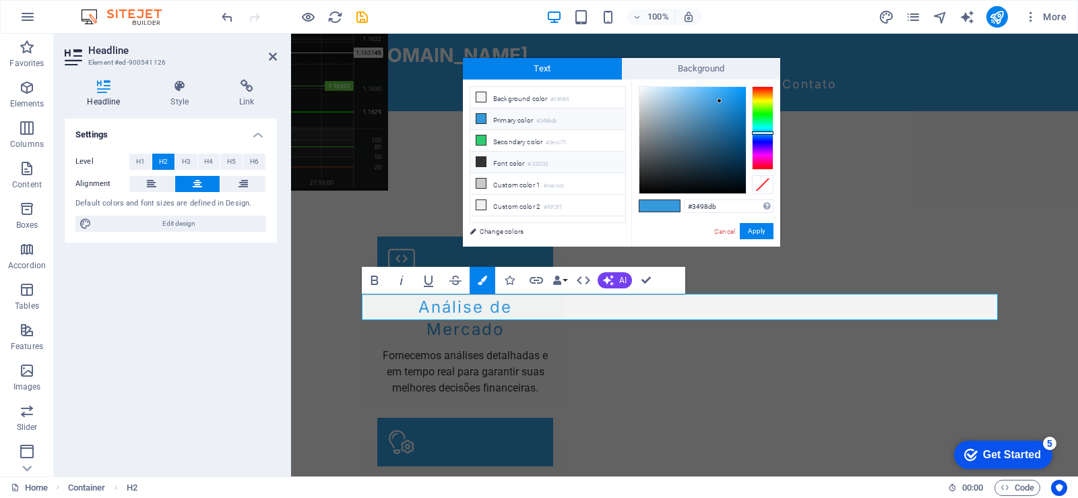
click at [510, 165] on li "Font color #333333" at bounding box center [547, 163] width 155 height 22
type input "#333333"
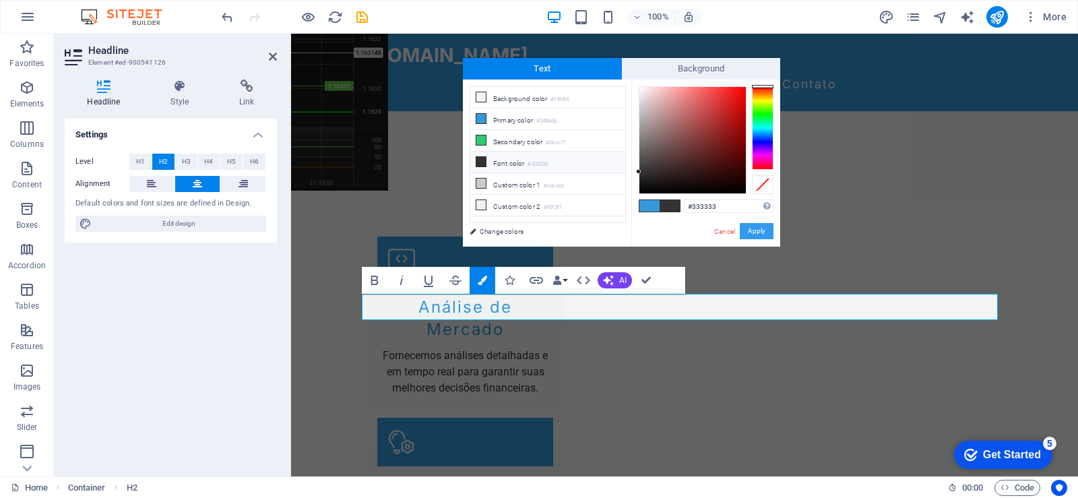
click at [751, 234] on button "Apply" at bounding box center [757, 231] width 34 height 16
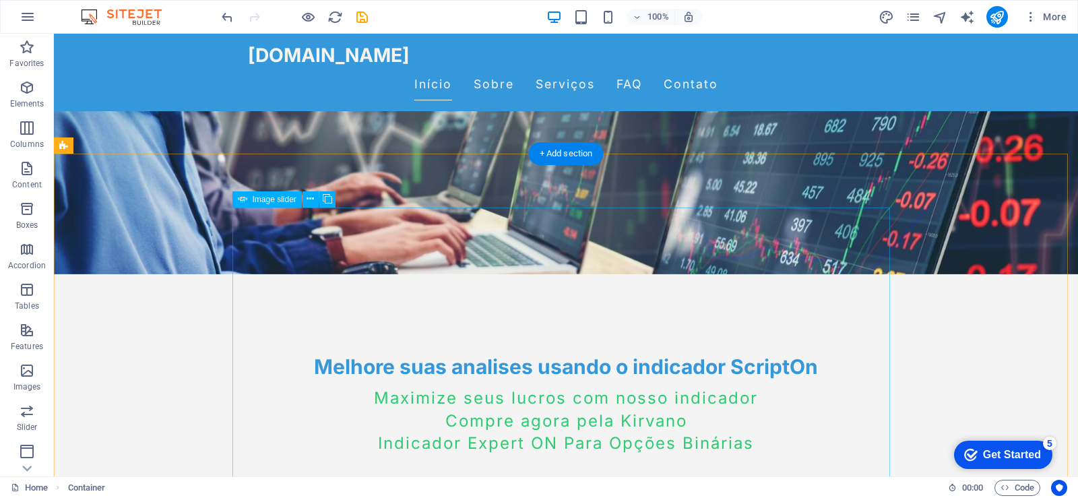
scroll to position [0, 0]
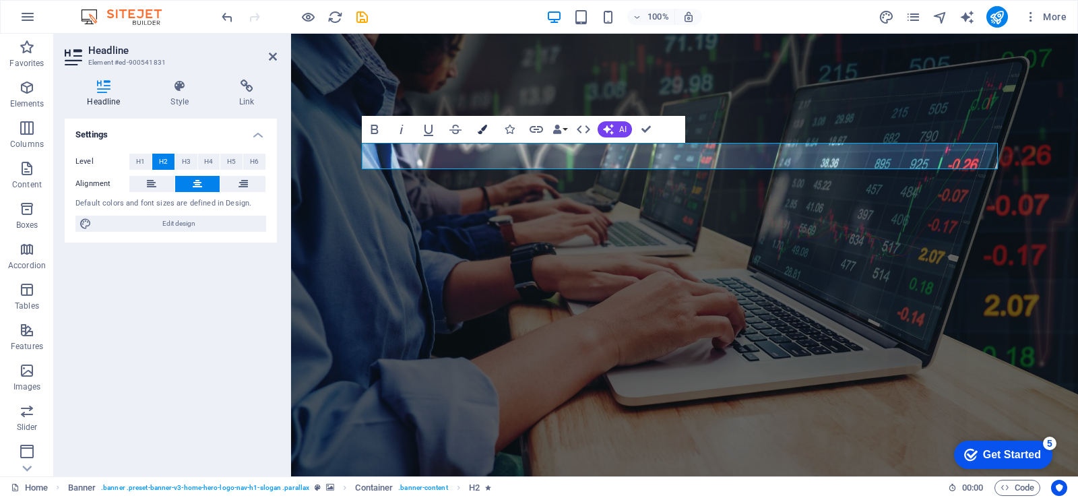
click at [480, 129] on icon "button" at bounding box center [482, 129] width 9 height 9
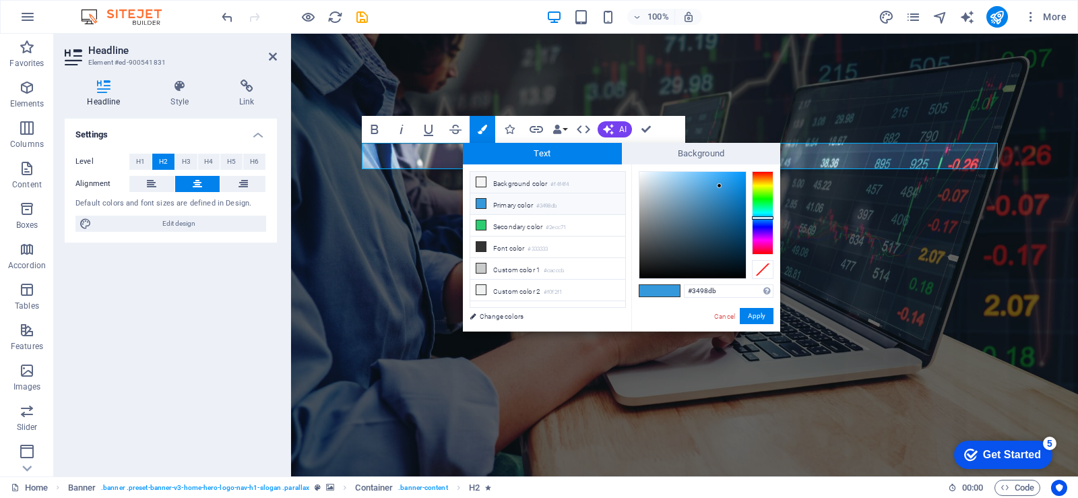
click at [478, 185] on icon at bounding box center [480, 181] width 9 height 9
type input "#f4f4f4"
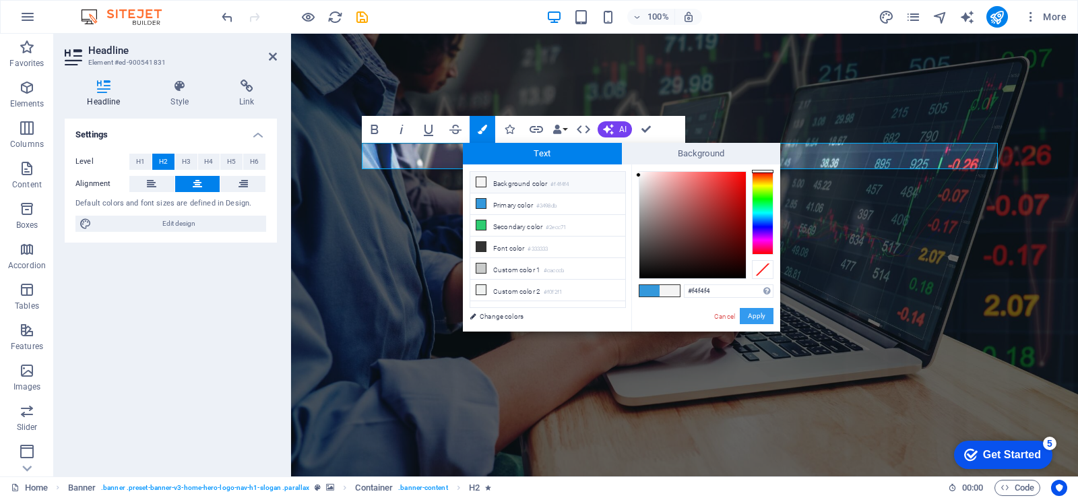
click at [741, 312] on button "Apply" at bounding box center [757, 316] width 34 height 16
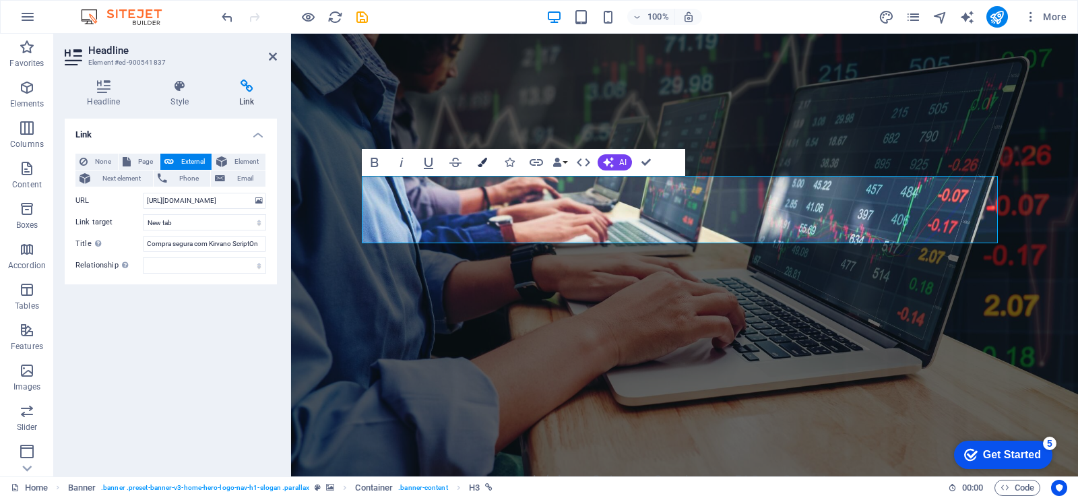
click at [482, 160] on icon "button" at bounding box center [482, 162] width 9 height 9
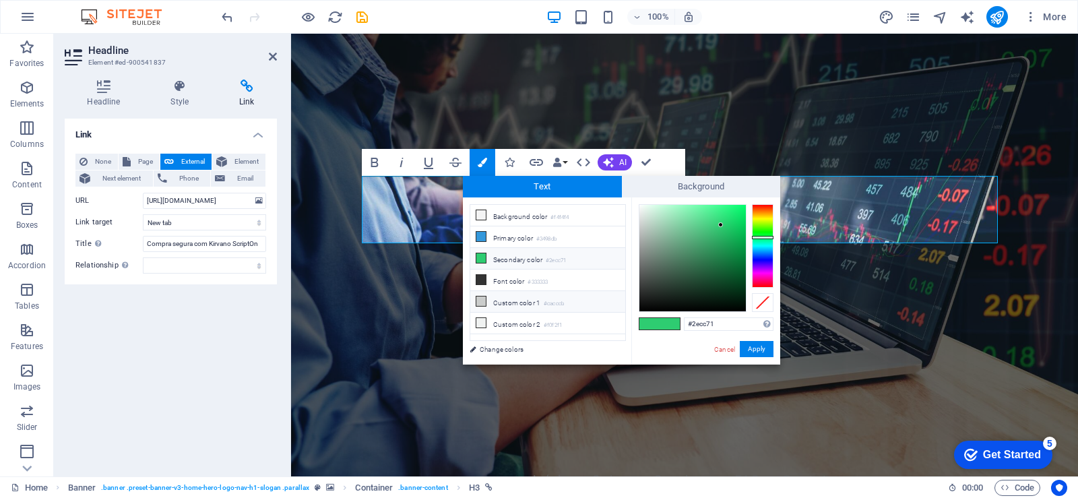
click at [481, 297] on icon at bounding box center [480, 300] width 9 height 9
type input "#cacccb"
click at [757, 346] on button "Apply" at bounding box center [757, 349] width 34 height 16
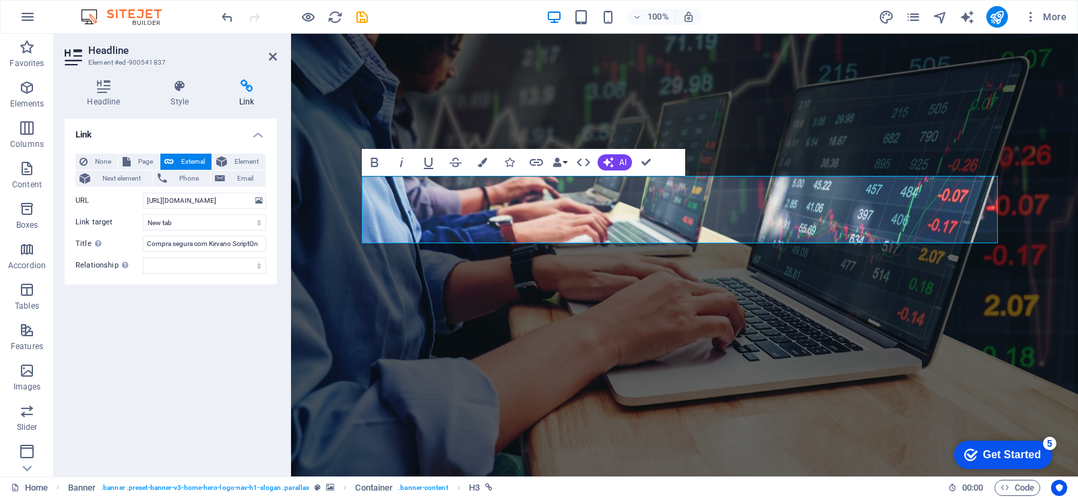
click at [824, 309] on figure at bounding box center [684, 255] width 787 height 443
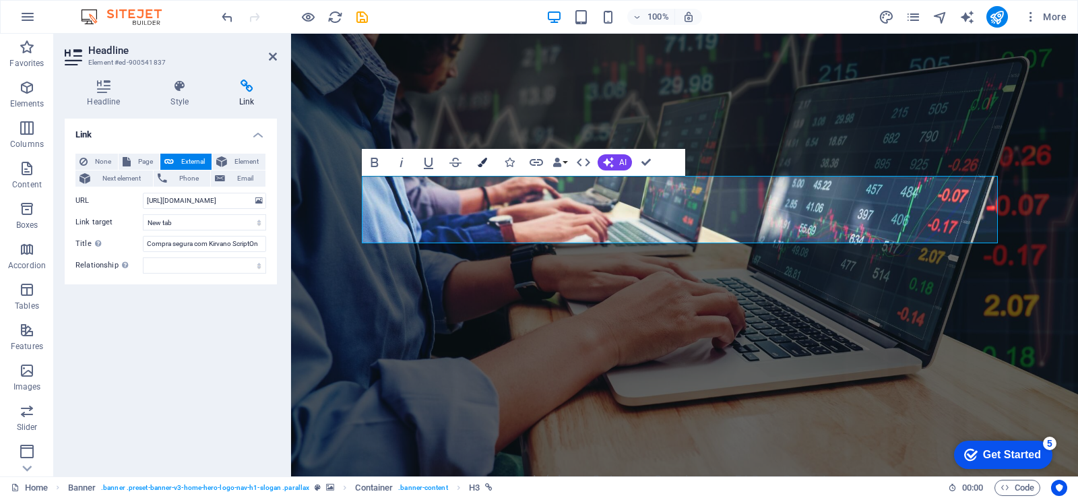
click at [485, 164] on icon "button" at bounding box center [482, 162] width 9 height 9
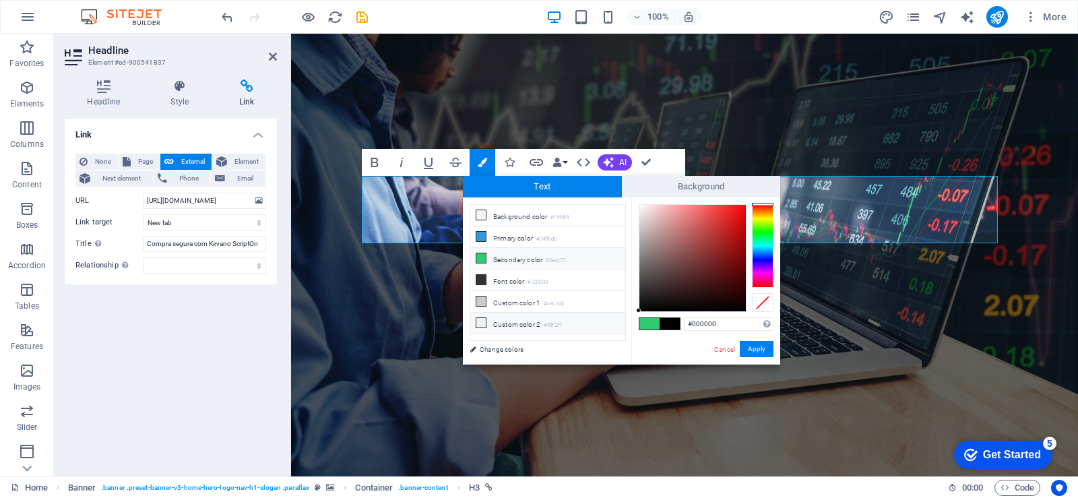
click at [481, 319] on icon at bounding box center [480, 322] width 9 height 9
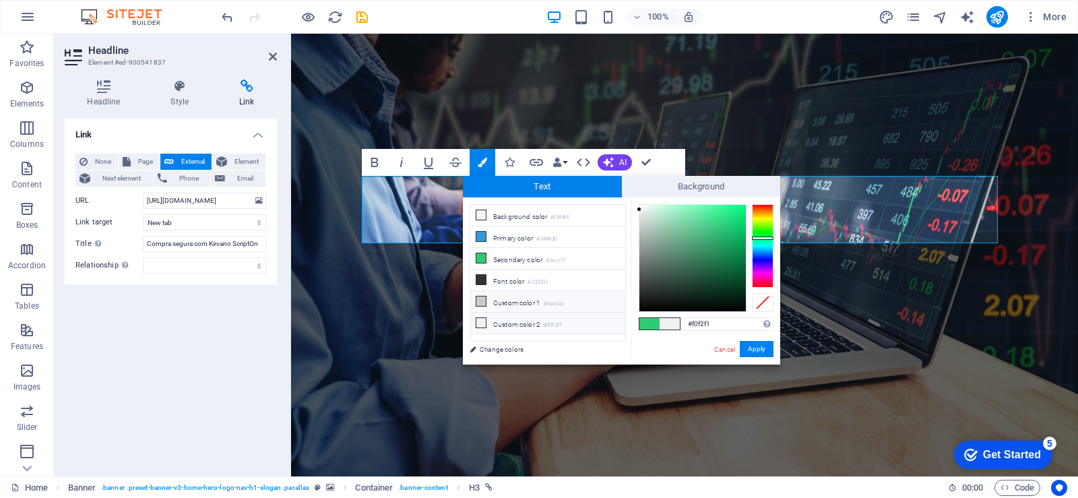
click at [482, 299] on icon at bounding box center [480, 300] width 9 height 9
click at [671, 323] on span at bounding box center [670, 323] width 20 height 11
drag, startPoint x: 666, startPoint y: 247, endPoint x: 631, endPoint y: 218, distance: 45.6
click at [631, 218] on div "less Background color #f4f4f4 Primary color #3498db Secondary color #2ecc71 Fon…" at bounding box center [621, 280] width 317 height 167
click at [699, 232] on div at bounding box center [698, 231] width 5 height 5
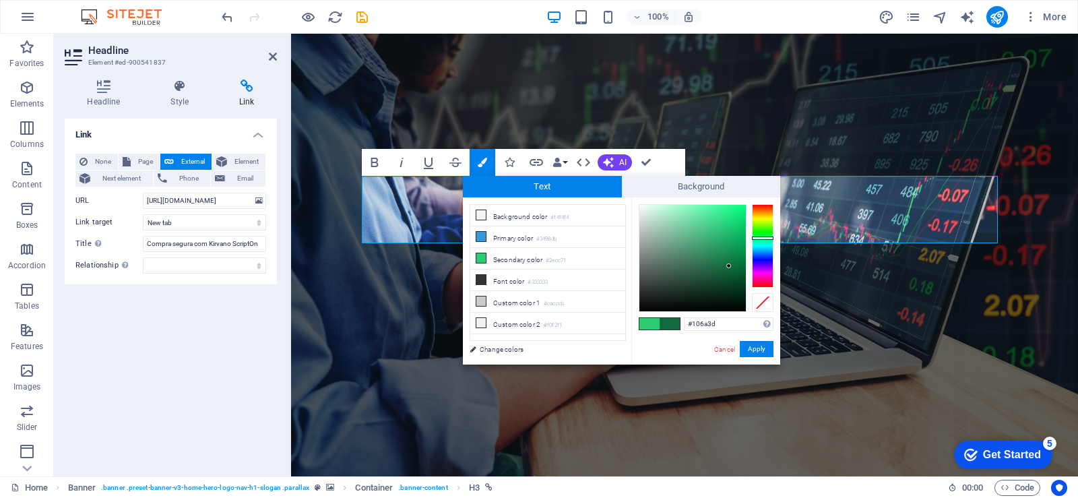
click at [729, 266] on div at bounding box center [692, 258] width 106 height 106
click at [516, 217] on li "Background color #f4f4f4" at bounding box center [547, 216] width 155 height 22
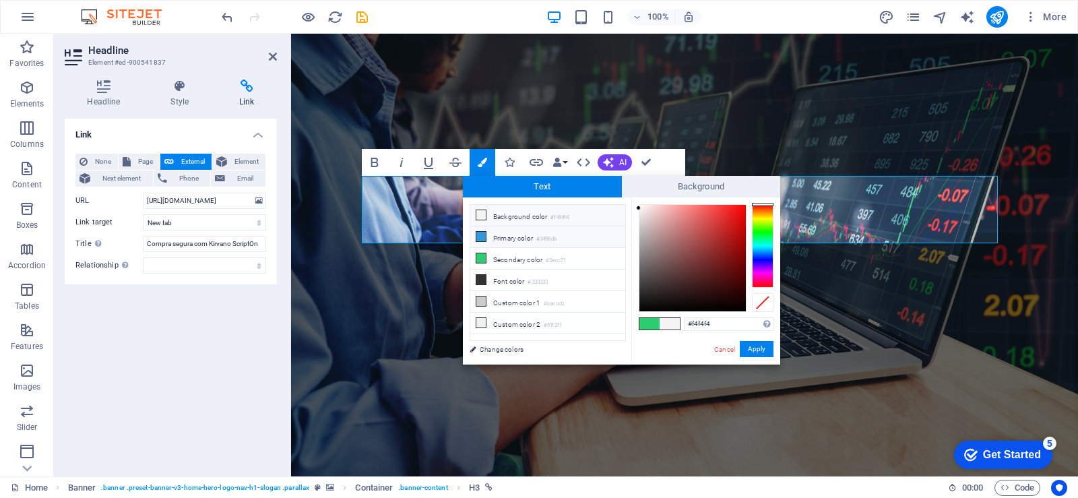
click at [507, 237] on li "Primary color #3498db" at bounding box center [547, 237] width 155 height 22
type input "#3498db"
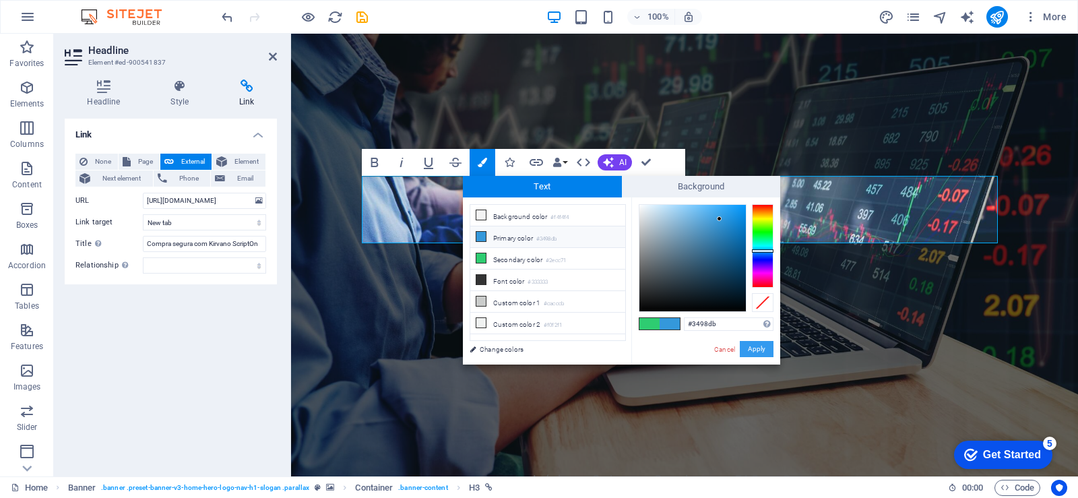
click at [751, 348] on button "Apply" at bounding box center [757, 349] width 34 height 16
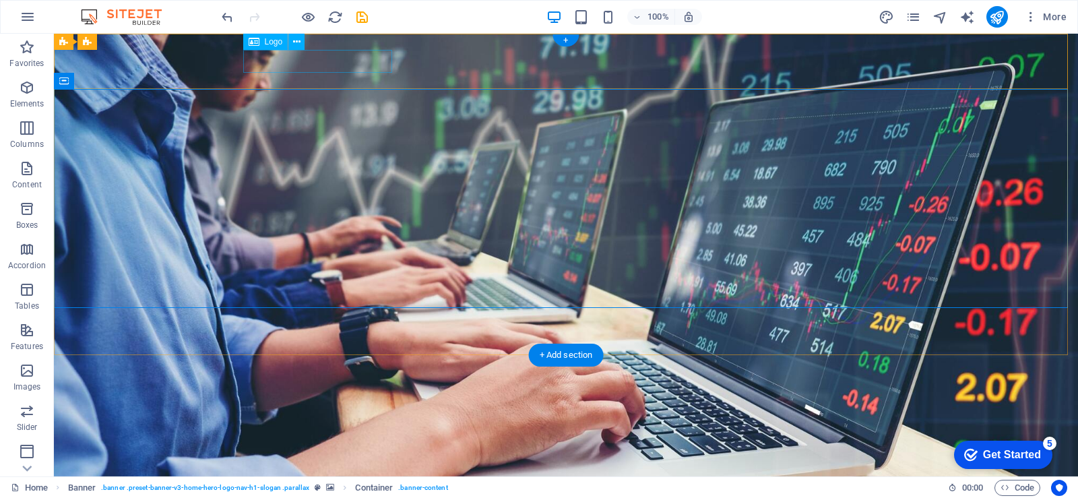
click at [327, 457] on div "[DOMAIN_NAME]" at bounding box center [566, 468] width 636 height 23
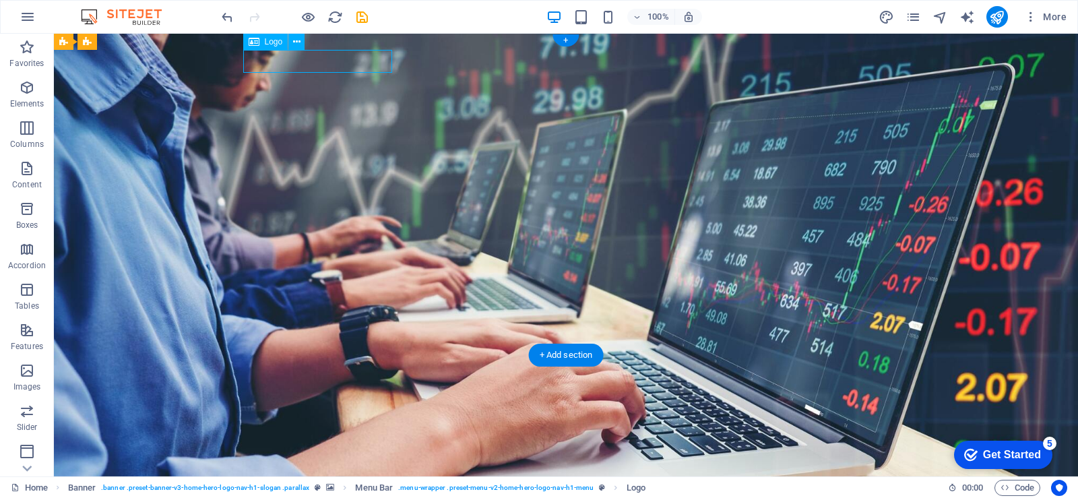
click at [327, 457] on div "[DOMAIN_NAME]" at bounding box center [566, 468] width 636 height 23
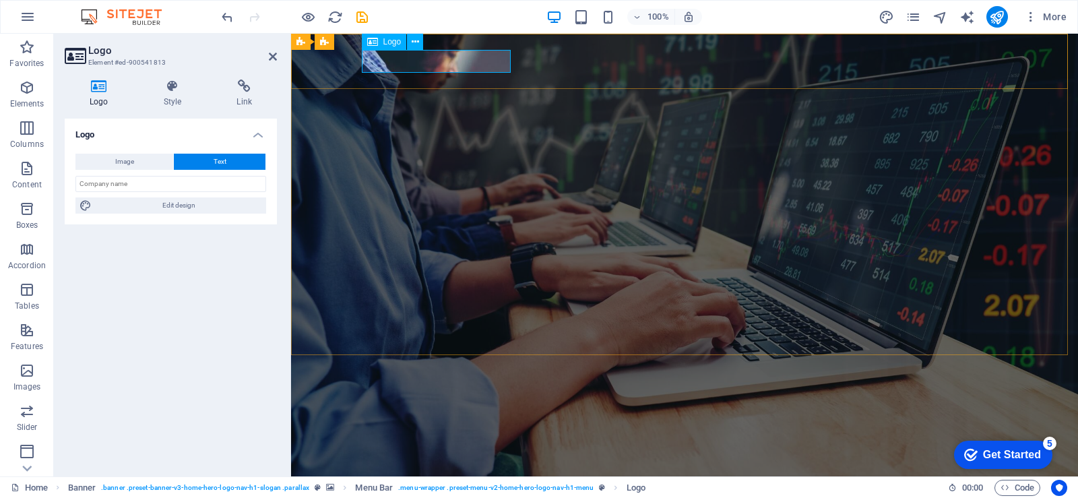
click at [476, 457] on div "[DOMAIN_NAME]" at bounding box center [685, 468] width 636 height 23
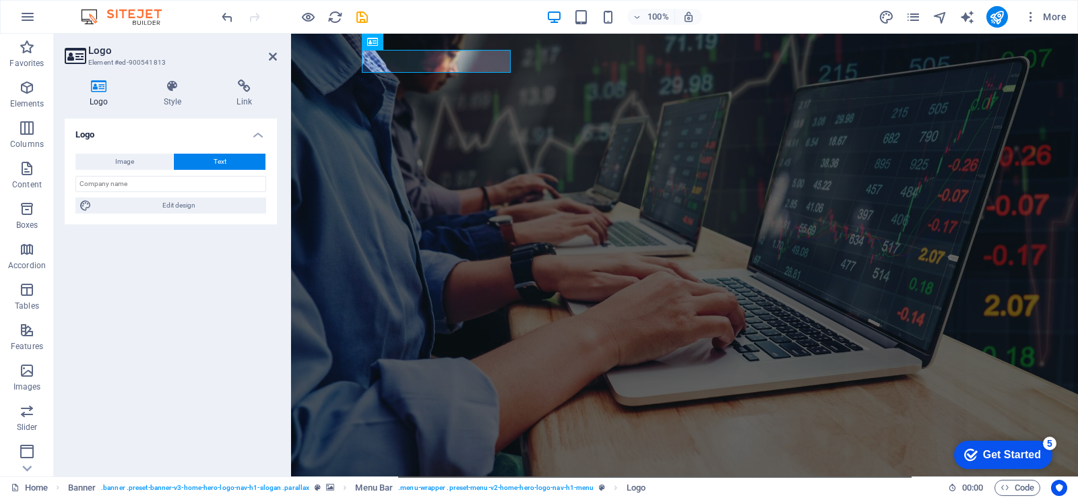
click at [224, 160] on span "Text" at bounding box center [220, 162] width 13 height 16
click at [160, 184] on input "text" at bounding box center [170, 184] width 191 height 16
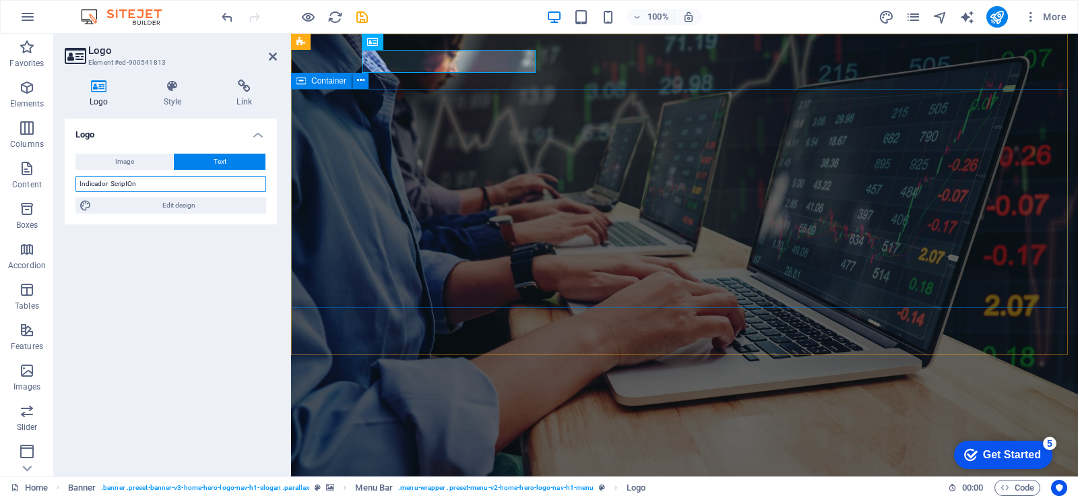
type input "Indicador ScriptOn"
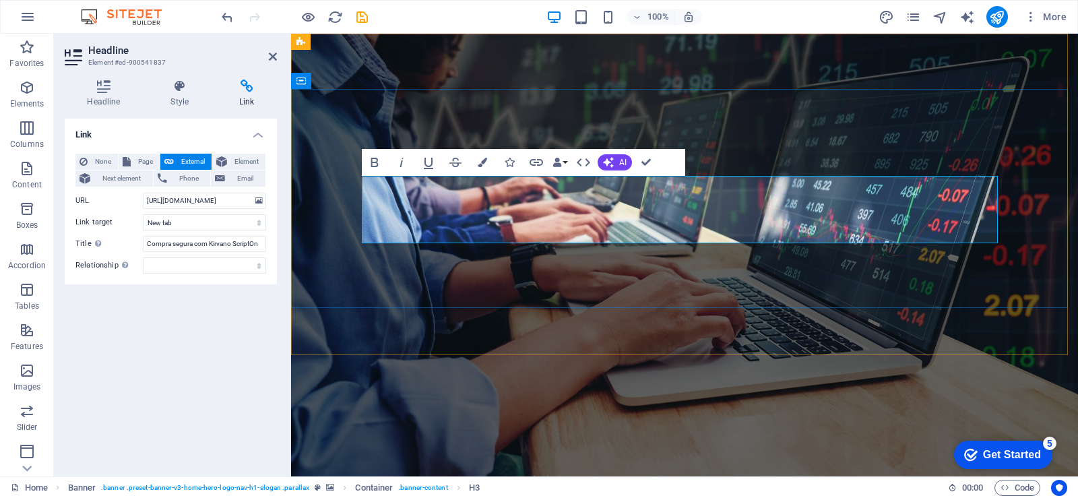
drag, startPoint x: 556, startPoint y: 210, endPoint x: 805, endPoint y: 204, distance: 249.4
click at [476, 160] on button "Colors" at bounding box center [483, 162] width 26 height 27
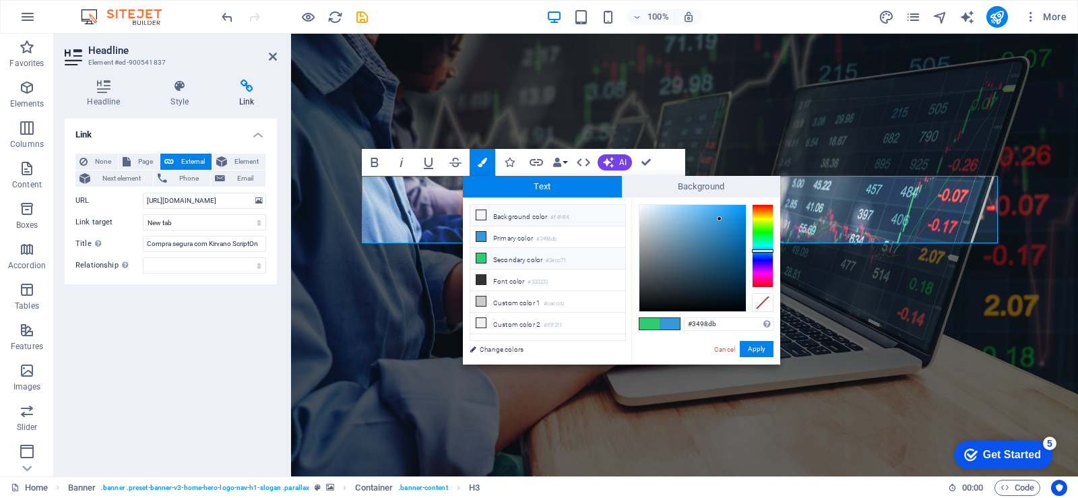
click at [481, 216] on icon at bounding box center [480, 214] width 9 height 9
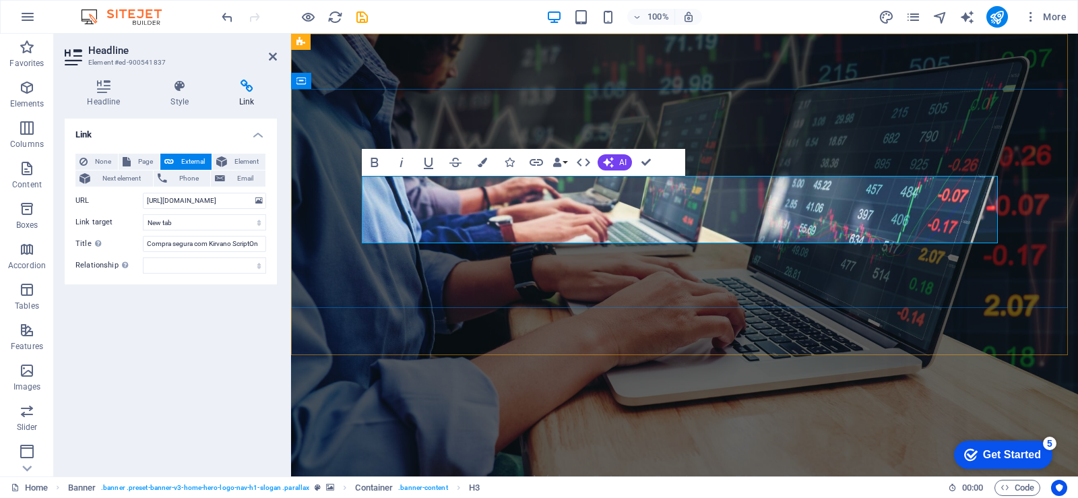
drag, startPoint x: 553, startPoint y: 211, endPoint x: 819, endPoint y: 210, distance: 266.2
click at [476, 163] on button "Colors" at bounding box center [483, 162] width 26 height 27
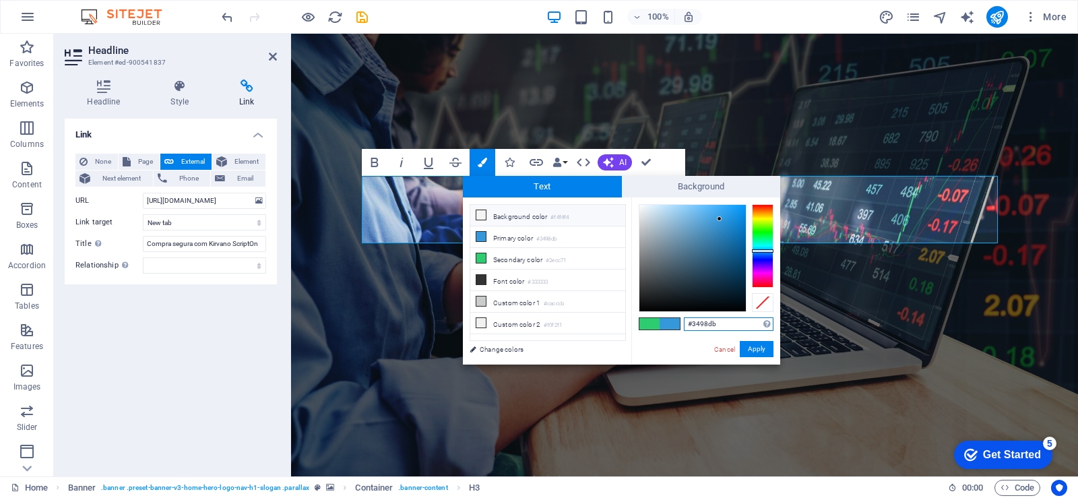
drag, startPoint x: 729, startPoint y: 319, endPoint x: 692, endPoint y: 324, distance: 37.4
click at [692, 324] on input "#3498db" at bounding box center [729, 323] width 90 height 13
type input "#ffffff"
click at [751, 349] on button "Apply" at bounding box center [757, 349] width 34 height 16
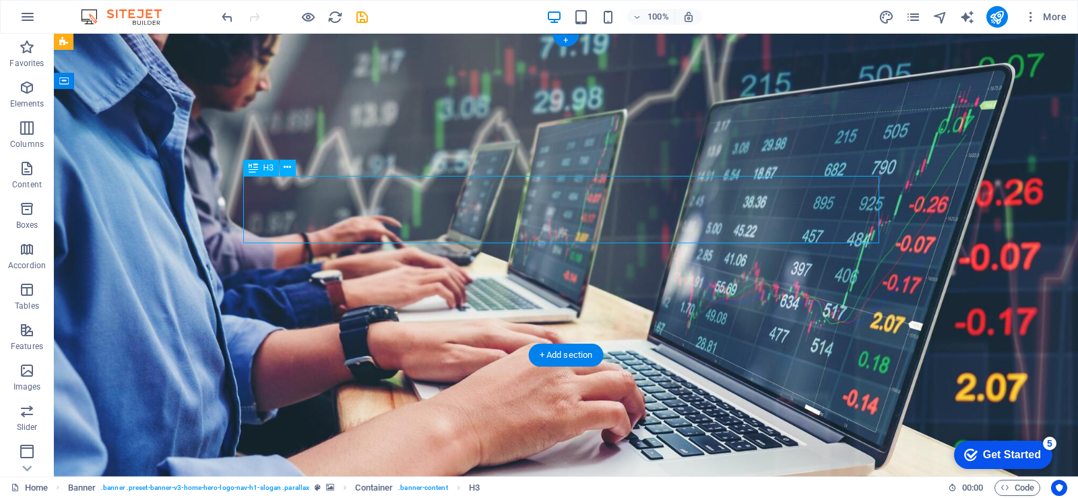
drag, startPoint x: 436, startPoint y: 204, endPoint x: 666, endPoint y: 207, distance: 229.8
drag, startPoint x: 435, startPoint y: 206, endPoint x: 548, endPoint y: 208, distance: 113.2
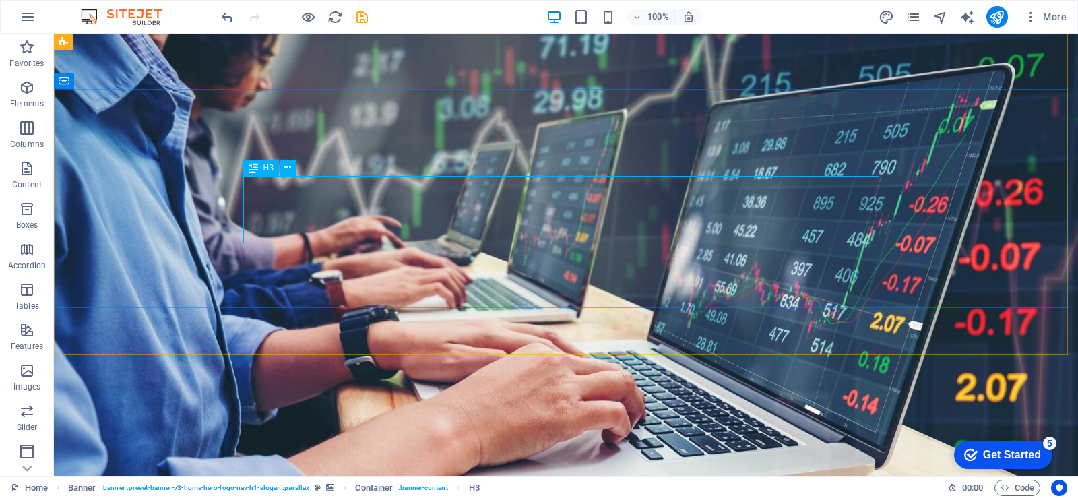
click at [265, 173] on div "H3" at bounding box center [261, 168] width 36 height 16
click at [261, 168] on div "H3" at bounding box center [261, 168] width 36 height 16
click at [257, 168] on icon at bounding box center [253, 168] width 9 height 16
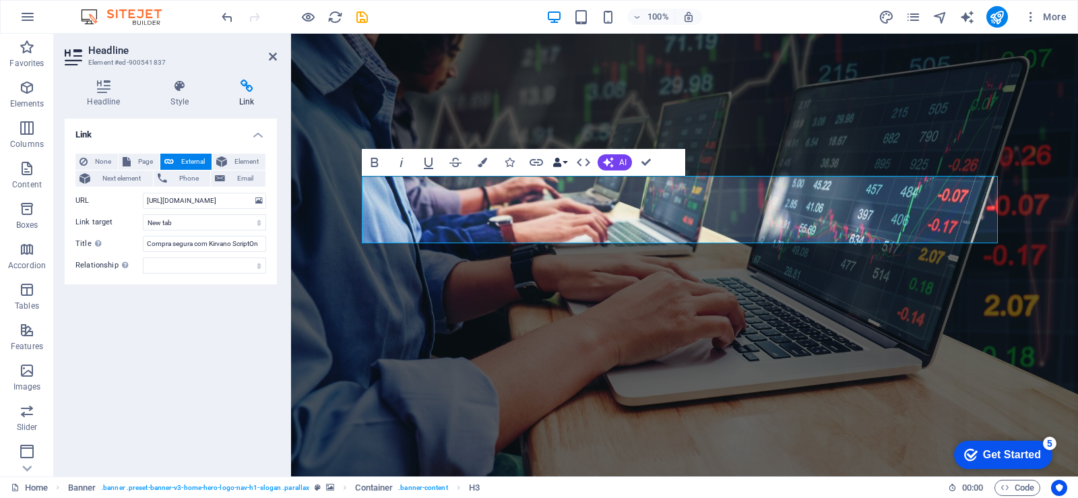
click at [562, 164] on button "Data Bindings" at bounding box center [560, 162] width 19 height 27
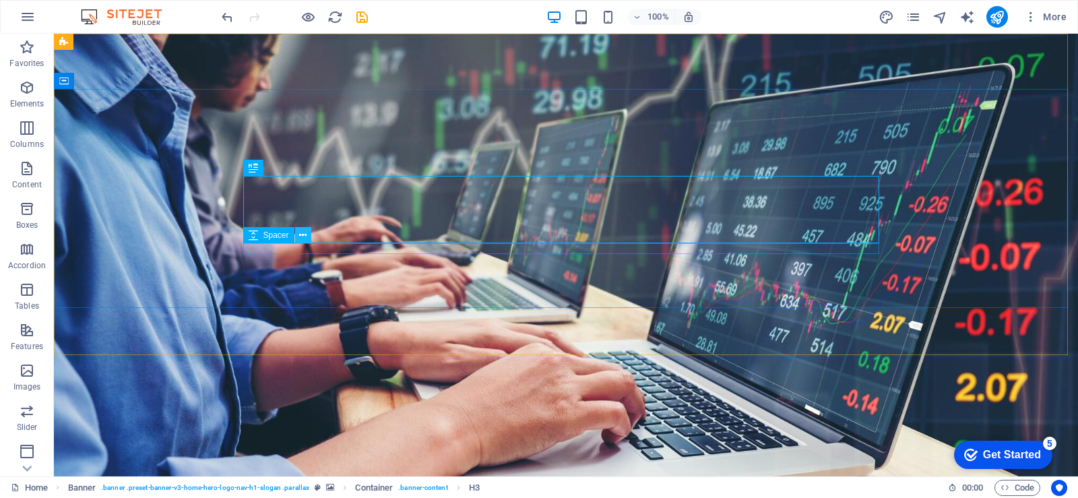
click at [300, 235] on icon at bounding box center [302, 235] width 7 height 14
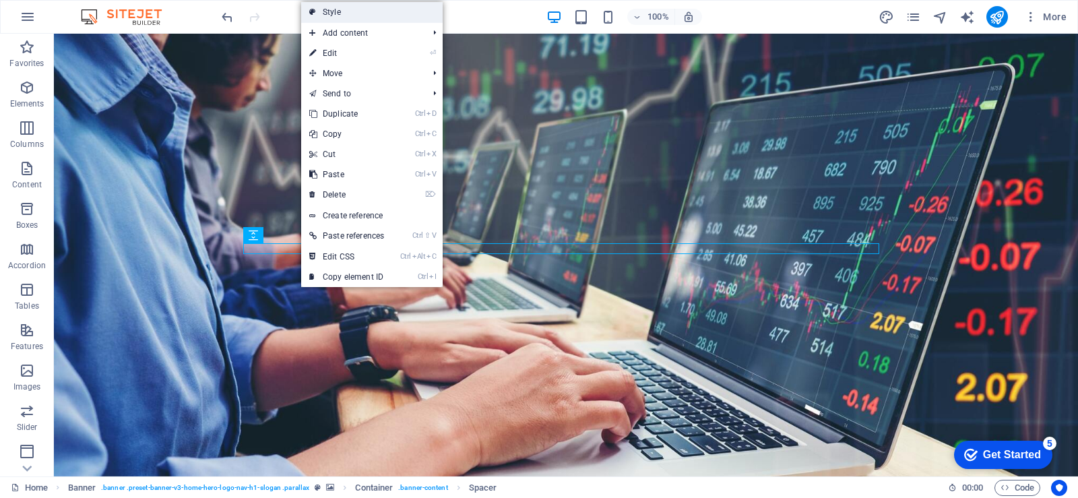
click at [385, 6] on link "Style" at bounding box center [372, 12] width 142 height 20
select select "preset-banner-v3-home-hero-logo-nav-h1-slogan"
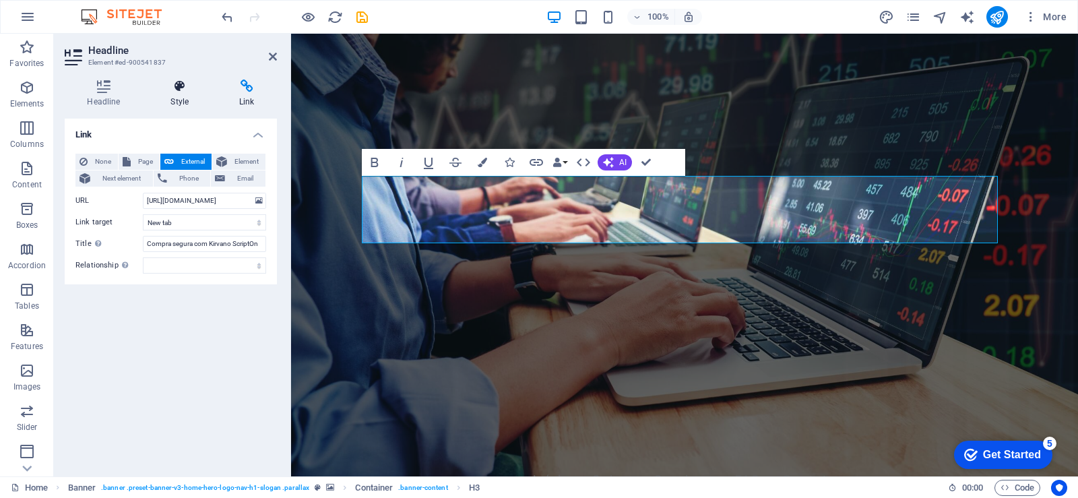
click at [181, 96] on h4 "Style" at bounding box center [182, 94] width 69 height 28
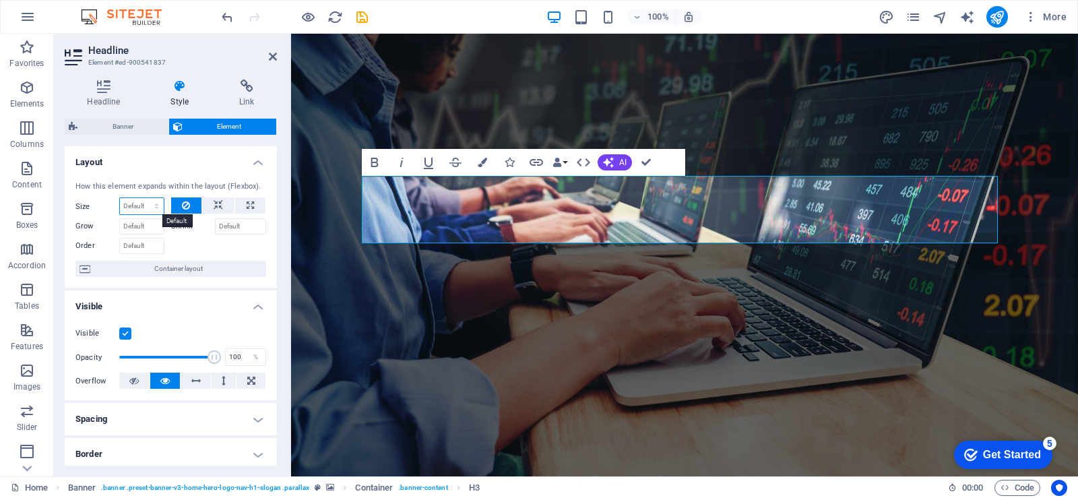
click at [148, 208] on select "Default auto px % 1/1 1/2 1/3 1/4 1/5 1/6 1/7 1/8 1/9 1/10" at bounding box center [142, 206] width 44 height 16
select select "1/7"
click at [143, 198] on select "Default auto px % 1/1 1/2 1/3 1/4 1/5 1/6 1/7 1/8 1/9 1/10" at bounding box center [142, 206] width 44 height 16
type input "14.28"
select select "%"
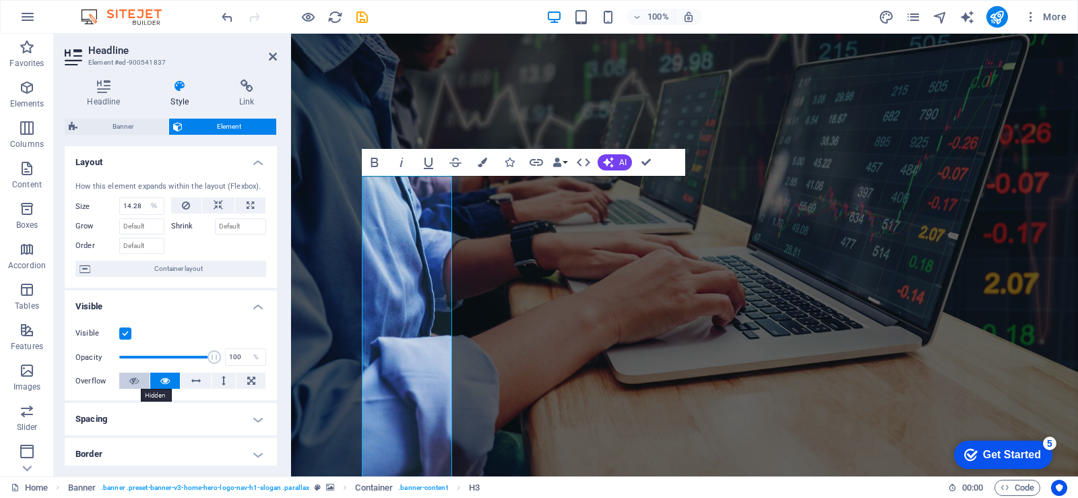
select select "DISABLED_OPTION_VALUE"
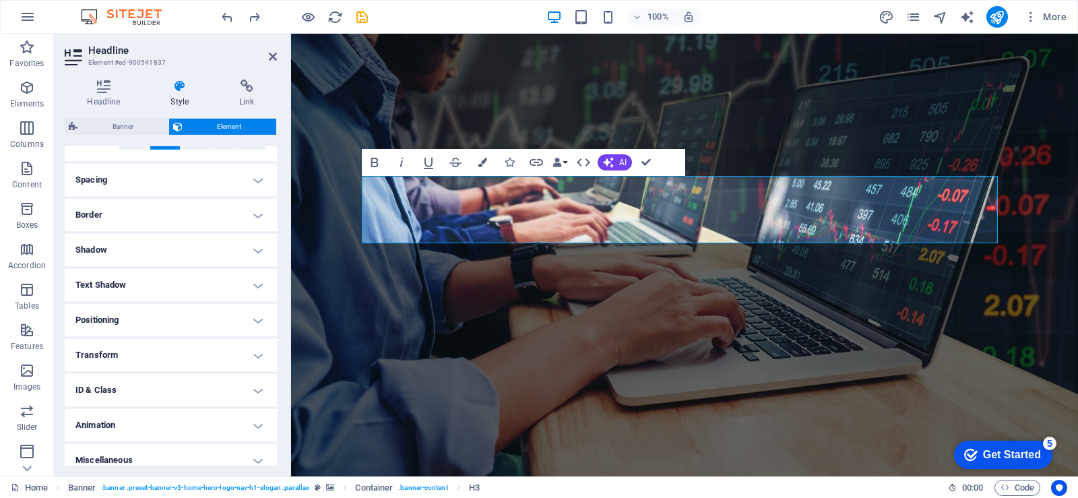
scroll to position [250, 0]
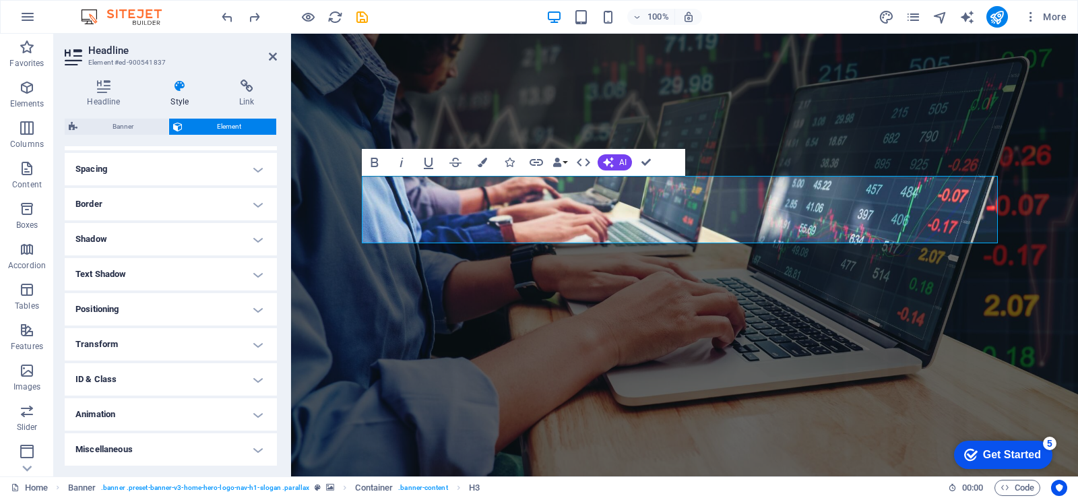
click at [168, 275] on h4 "Text Shadow" at bounding box center [171, 274] width 212 height 32
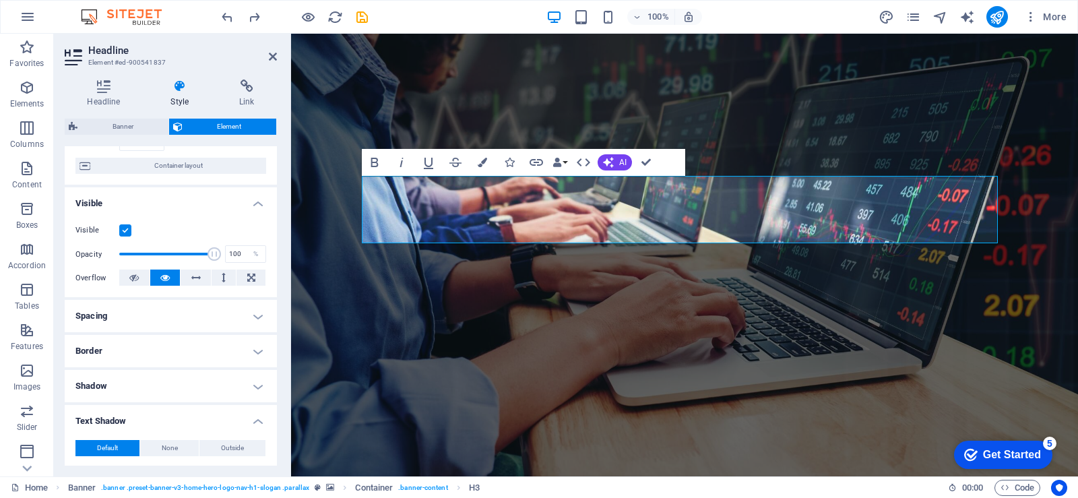
scroll to position [11, 0]
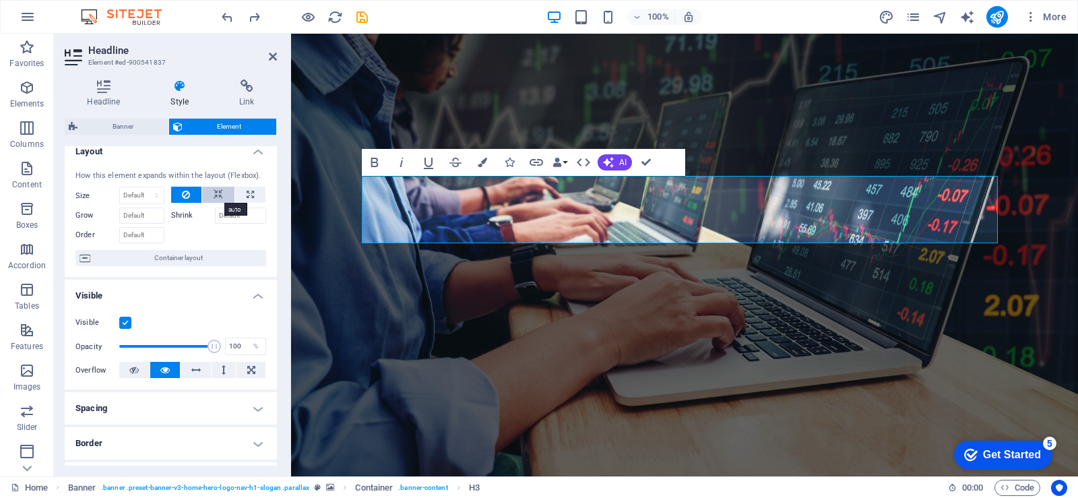
click at [217, 193] on icon at bounding box center [218, 195] width 9 height 16
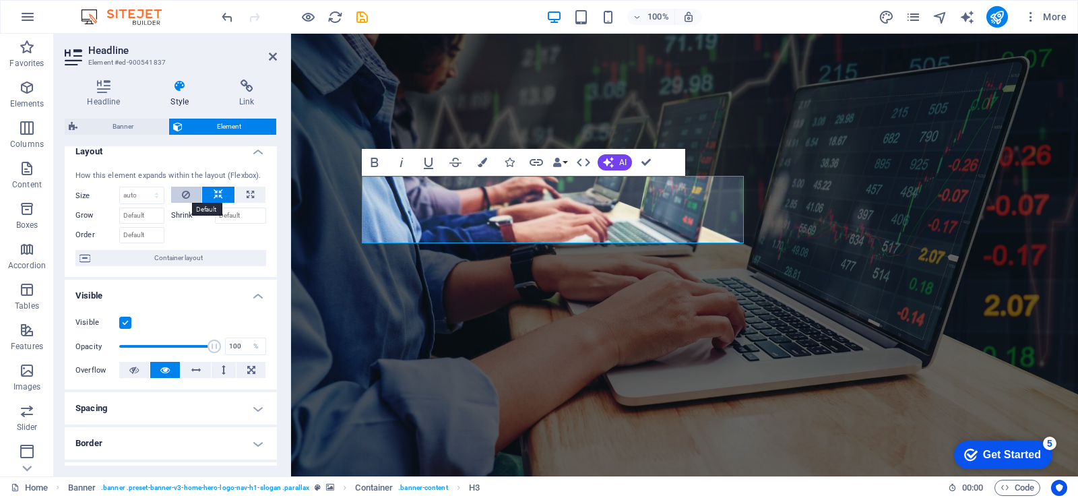
click at [190, 194] on button at bounding box center [186, 195] width 31 height 16
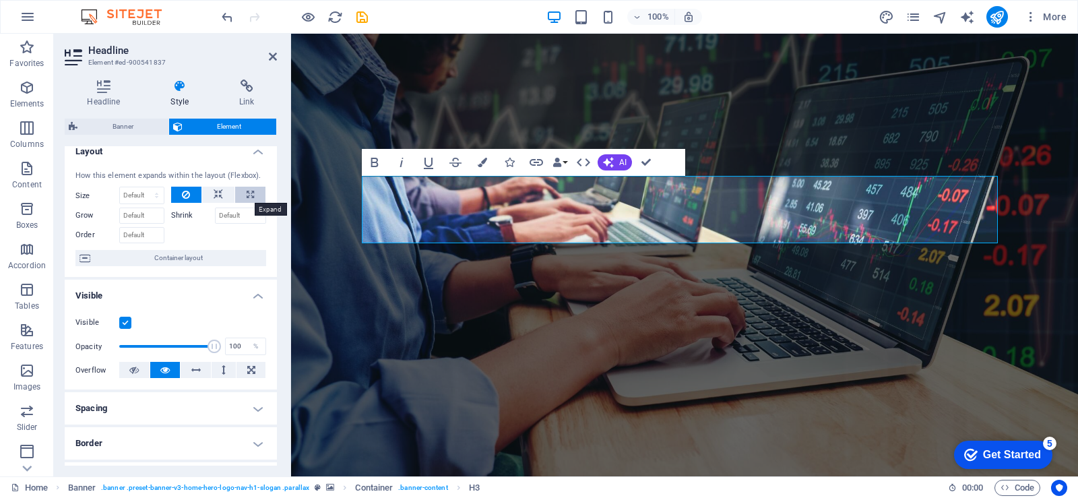
click at [249, 194] on icon at bounding box center [250, 195] width 7 height 16
type input "100"
select select "%"
click at [185, 194] on icon at bounding box center [186, 195] width 8 height 16
select select "DISABLED_OPTION_VALUE"
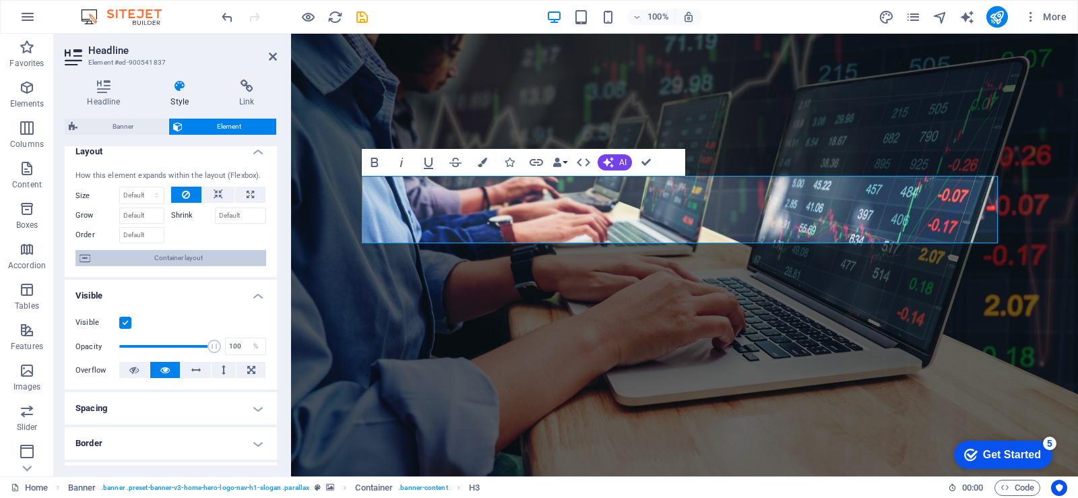
click at [178, 257] on span "Container layout" at bounding box center [178, 258] width 168 height 16
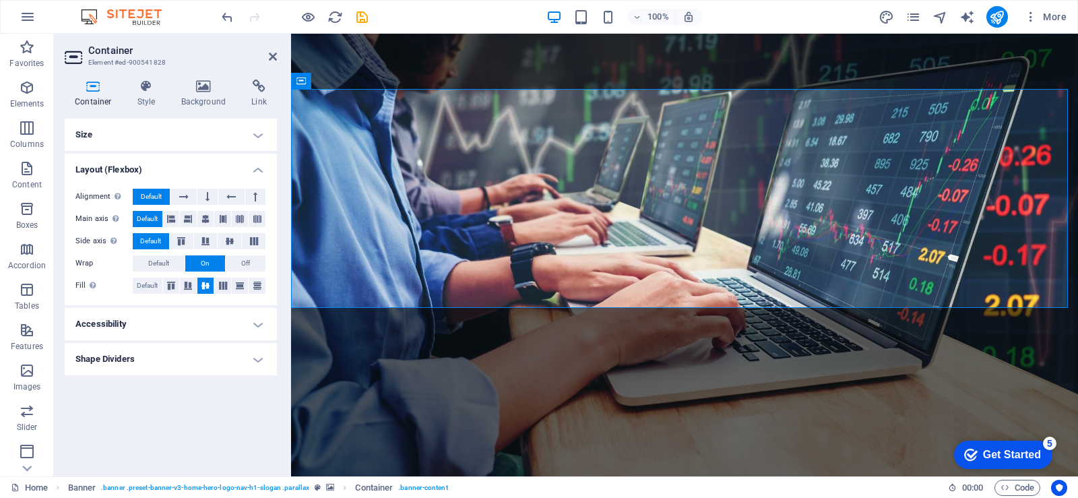
click at [241, 134] on h4 "Size" at bounding box center [171, 135] width 212 height 32
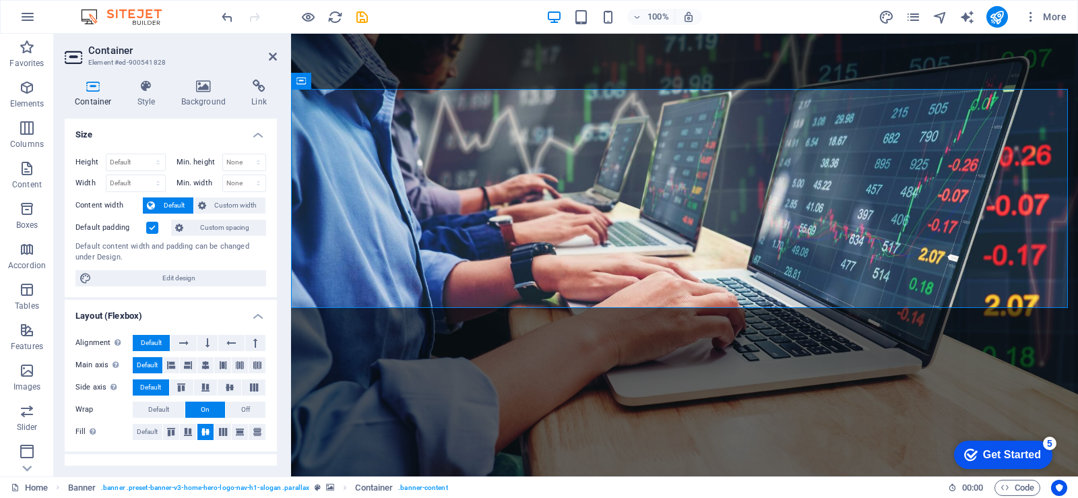
click at [241, 134] on h4 "Size" at bounding box center [171, 131] width 212 height 24
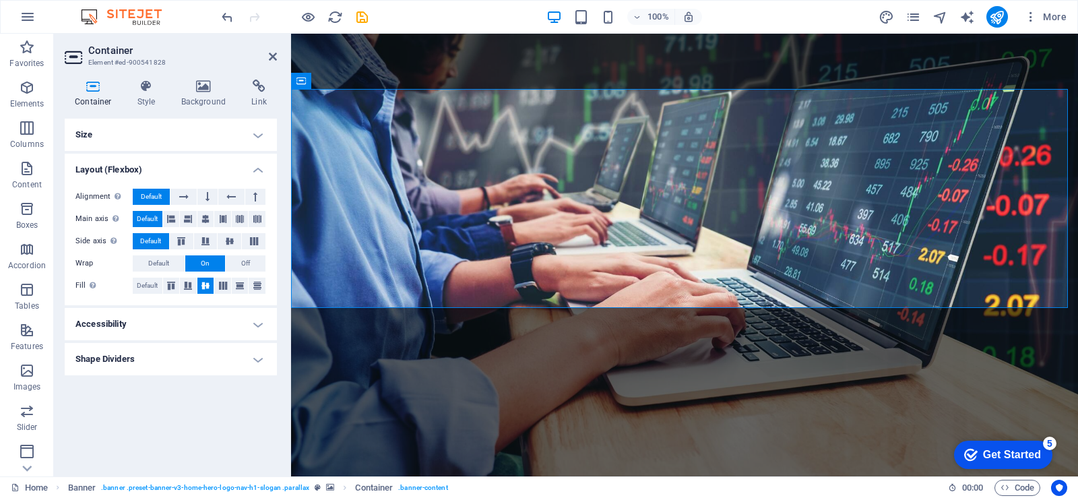
click at [96, 98] on h4 "Container" at bounding box center [96, 94] width 63 height 28
click at [133, 98] on h4 "Style" at bounding box center [149, 94] width 44 height 28
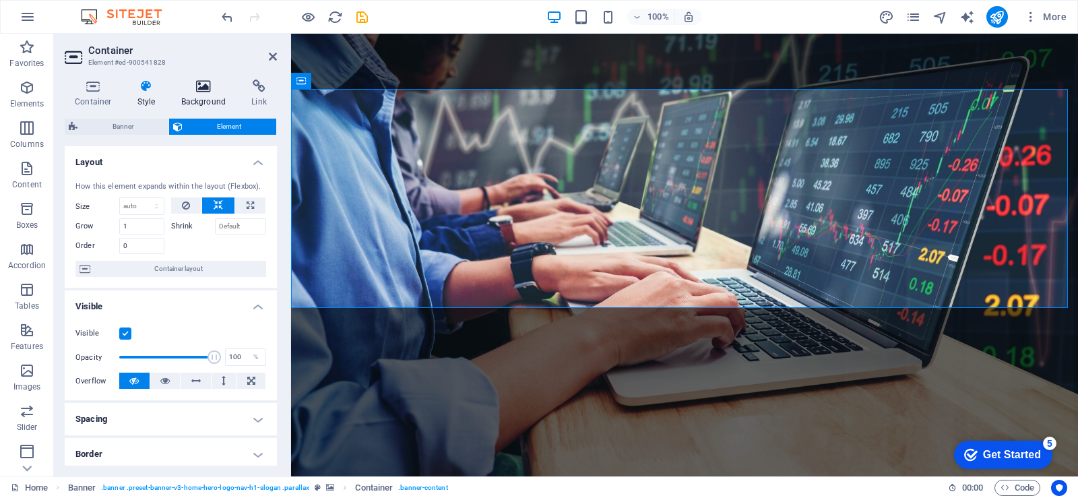
click at [204, 94] on h4 "Background" at bounding box center [206, 94] width 71 height 28
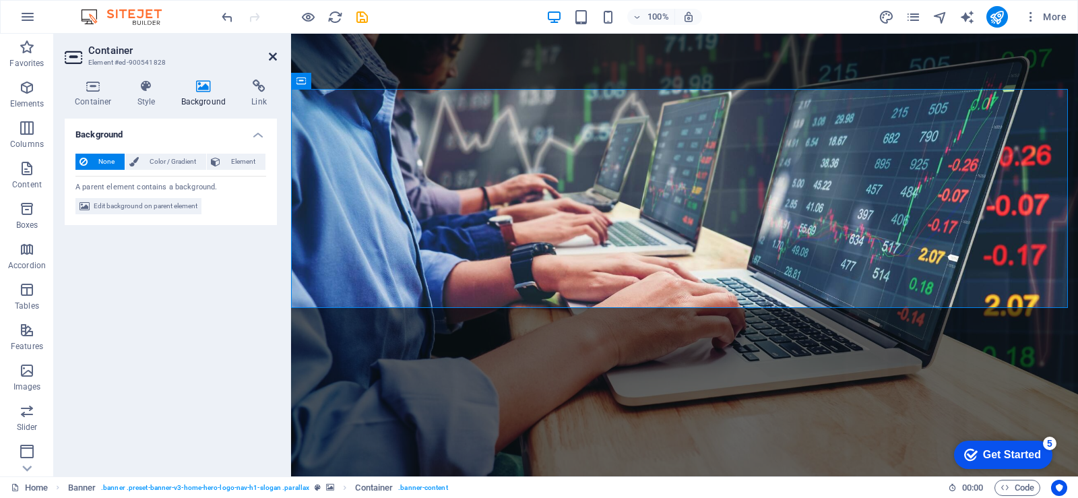
click at [270, 58] on icon at bounding box center [273, 56] width 8 height 11
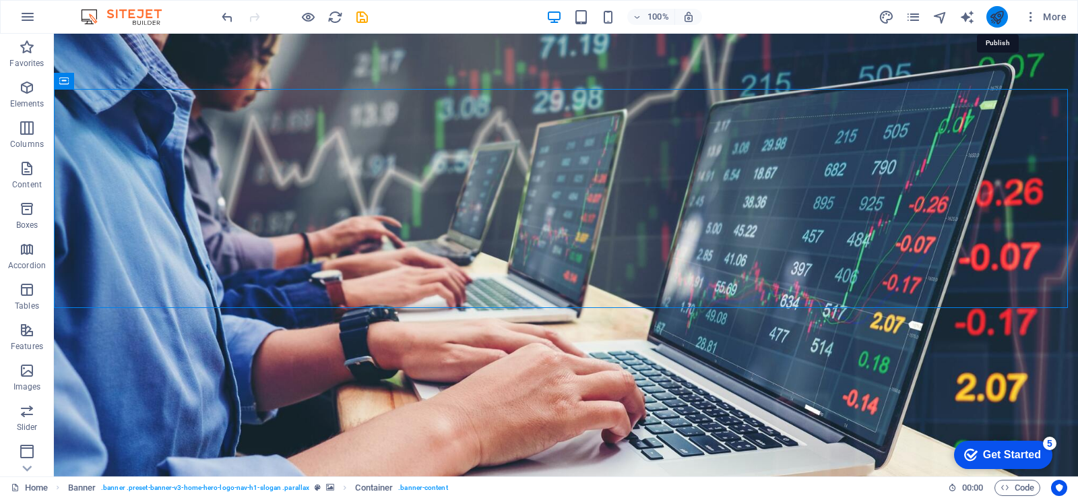
click at [995, 17] on icon "publish" at bounding box center [996, 16] width 15 height 15
